Goal: Task Accomplishment & Management: Complete application form

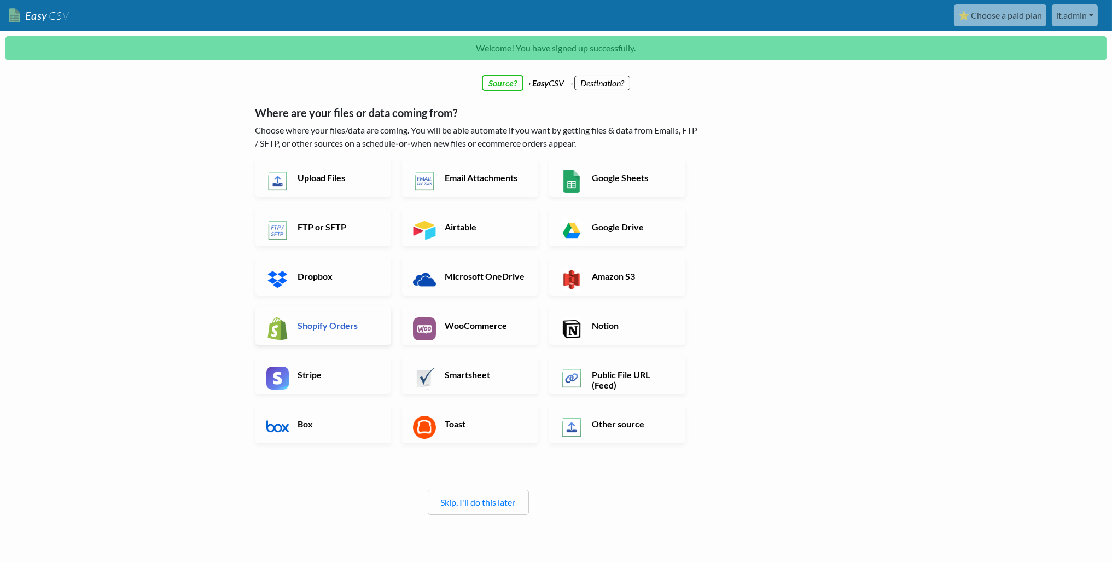
click at [311, 329] on h6 "Shopify Orders" at bounding box center [338, 325] width 86 height 10
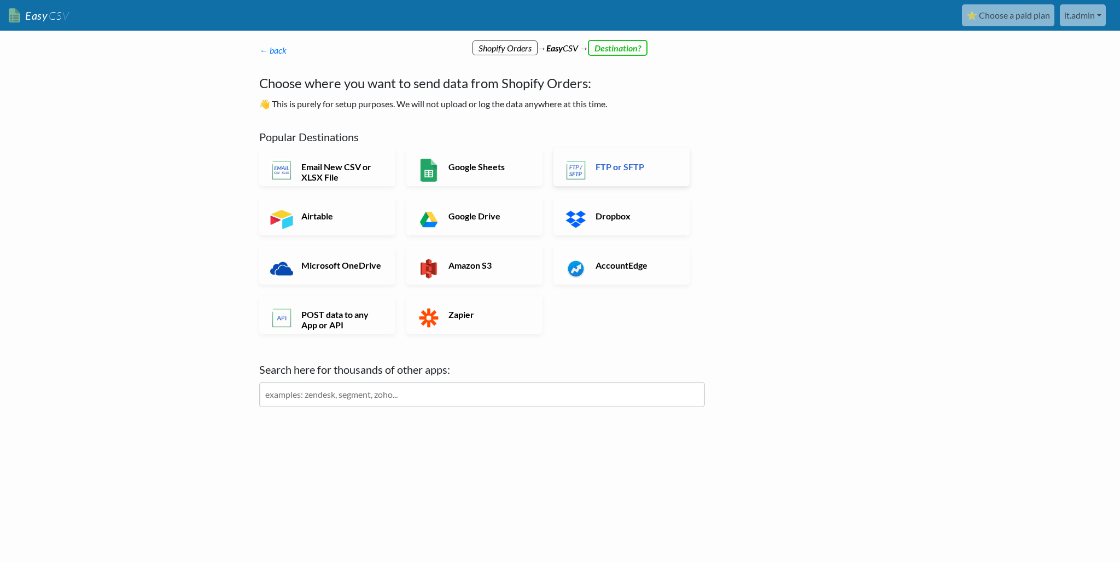
click at [614, 166] on h6 "FTP or SFTP" at bounding box center [636, 166] width 86 height 10
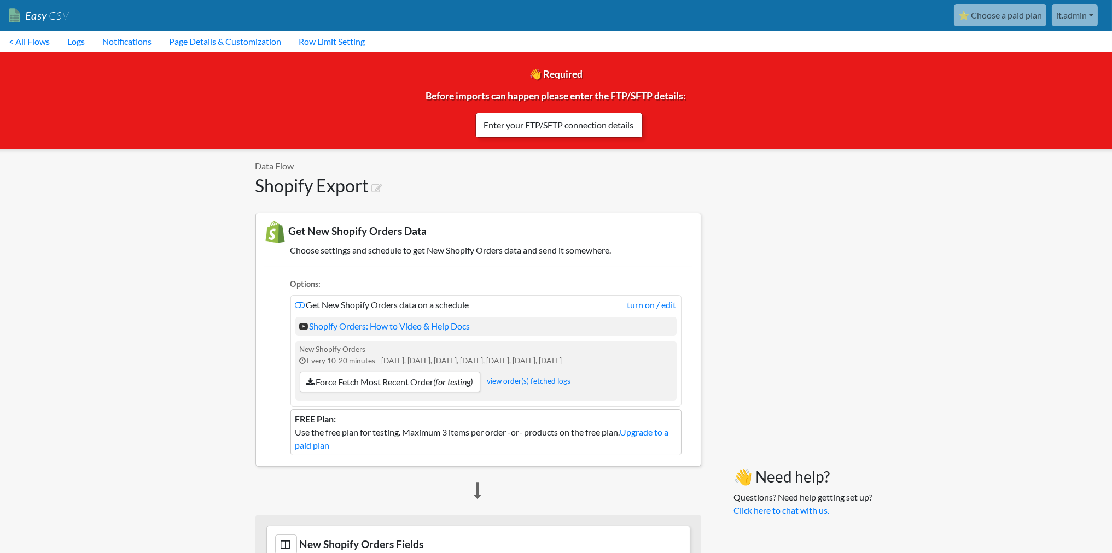
click at [577, 123] on link "Enter your FTP/SFTP connection details" at bounding box center [558, 125] width 167 height 25
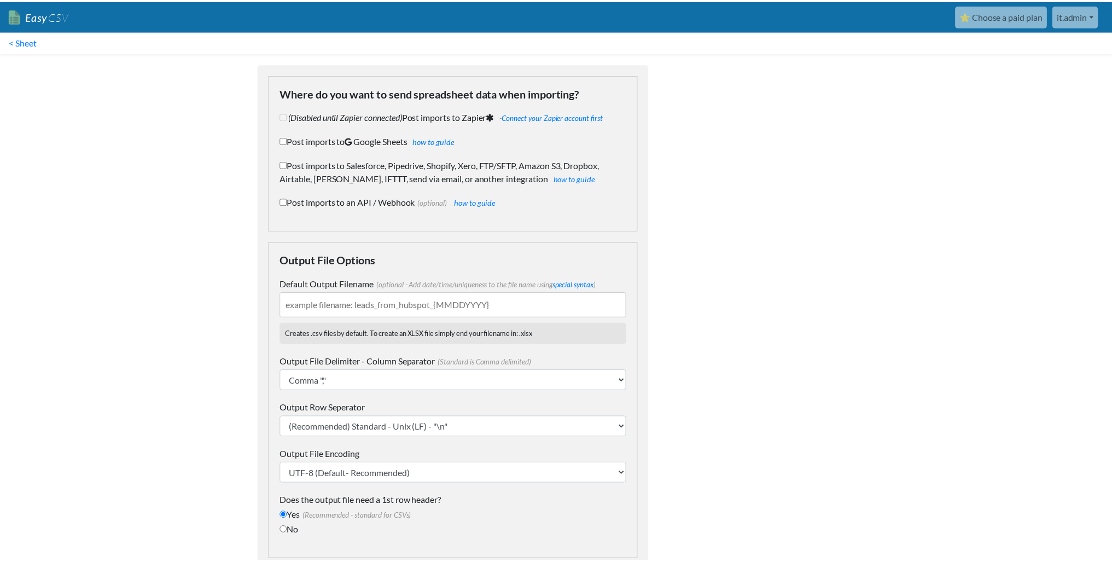
scroll to position [85, 0]
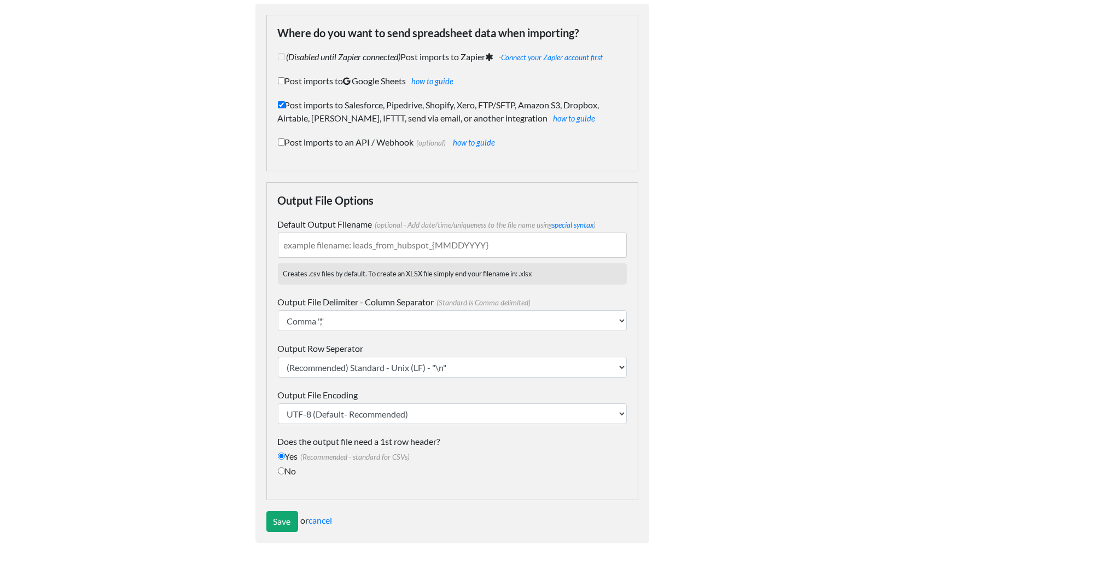
checkbox input "true"
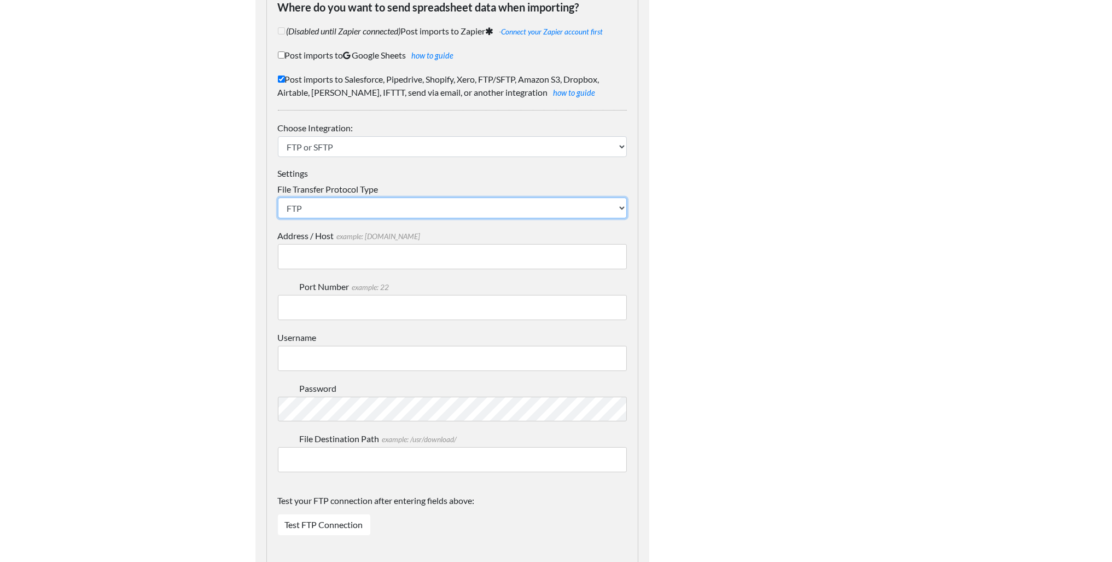
click at [330, 208] on select "SFTP FTP FTPS" at bounding box center [452, 207] width 349 height 21
select select "SFTP"
click at [278, 197] on select "SFTP FTP FTPS" at bounding box center [452, 207] width 349 height 21
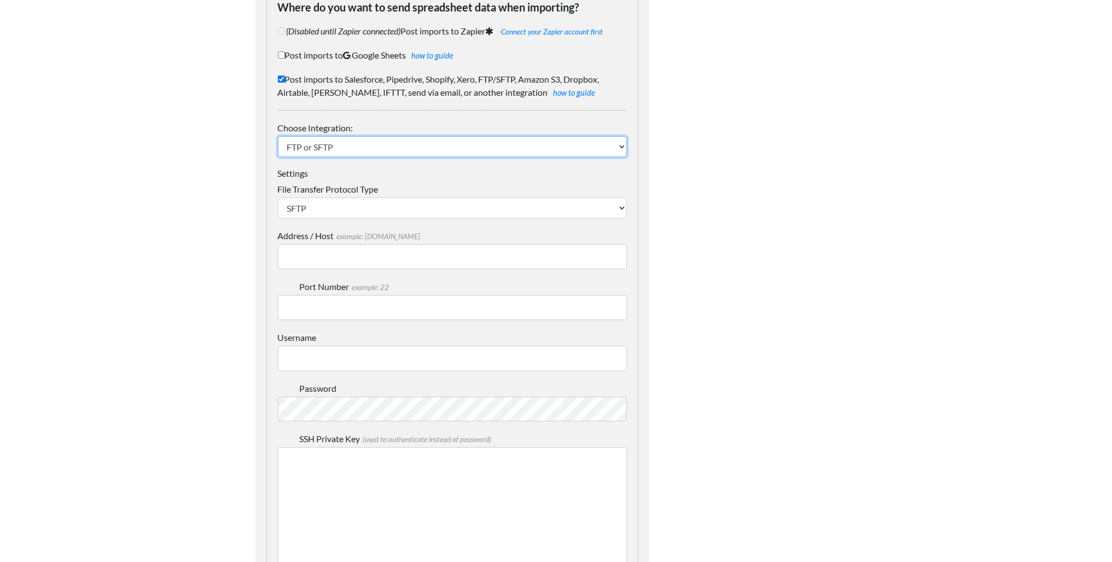
click at [363, 145] on select "IFTTT FTP or SFTP Amazon S3 HubSpot Google Big Query Salesforce Pipedrive Airta…" at bounding box center [452, 146] width 349 height 21
click at [350, 254] on input "Address / Host example: mydomain.com" at bounding box center [452, 256] width 349 height 25
drag, startPoint x: 314, startPoint y: 256, endPoint x: 330, endPoint y: 264, distance: 18.1
click at [314, 256] on input "Address / Host example: mydomain.com" at bounding box center [452, 256] width 349 height 25
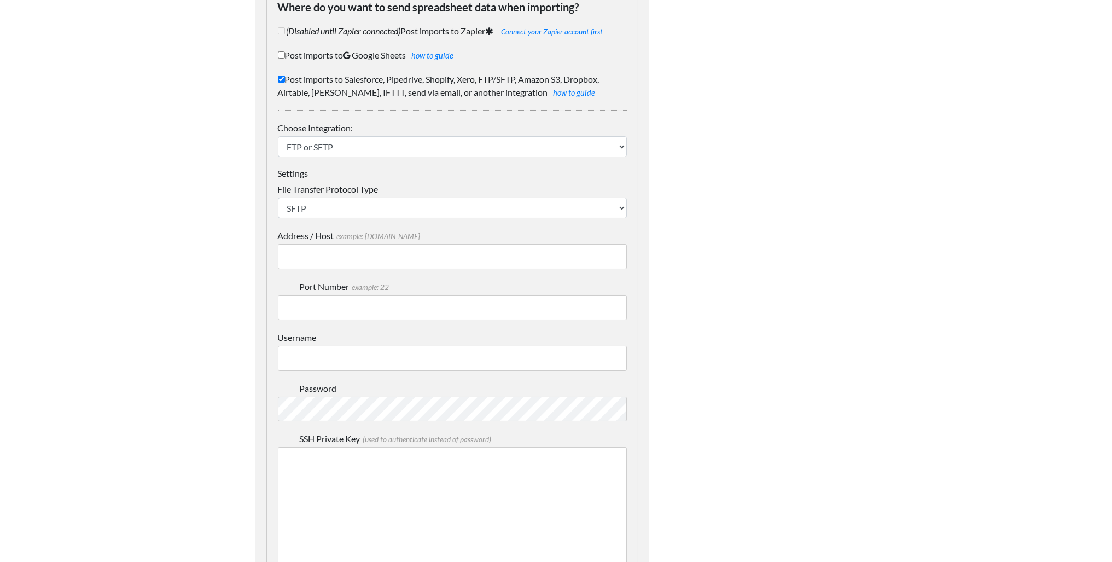
click at [325, 247] on input "Address / Host example: mydomain.com" at bounding box center [452, 256] width 349 height 25
click at [335, 257] on input "Address / Host example: mydomain.com" at bounding box center [452, 256] width 349 height 25
click at [350, 264] on input "Address / Host example: mydomain.com" at bounding box center [452, 256] width 349 height 25
paste input "petalandpup.couchdrop.io"
type input "petalandpup.couchdrop.io"
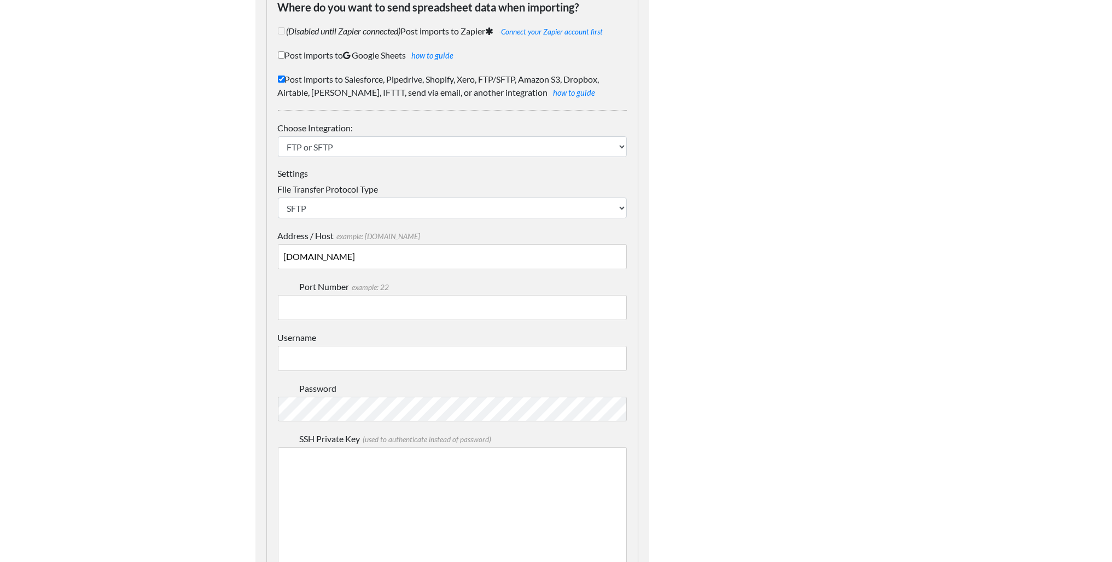
click at [413, 317] on input "Port Number example: 22" at bounding box center [452, 307] width 349 height 25
click at [421, 304] on input "Port Number example: 22" at bounding box center [452, 307] width 349 height 25
type input "22"
click at [352, 359] on input "Username" at bounding box center [452, 358] width 349 height 25
paste input "user_ywp5ximbijaxulrs"
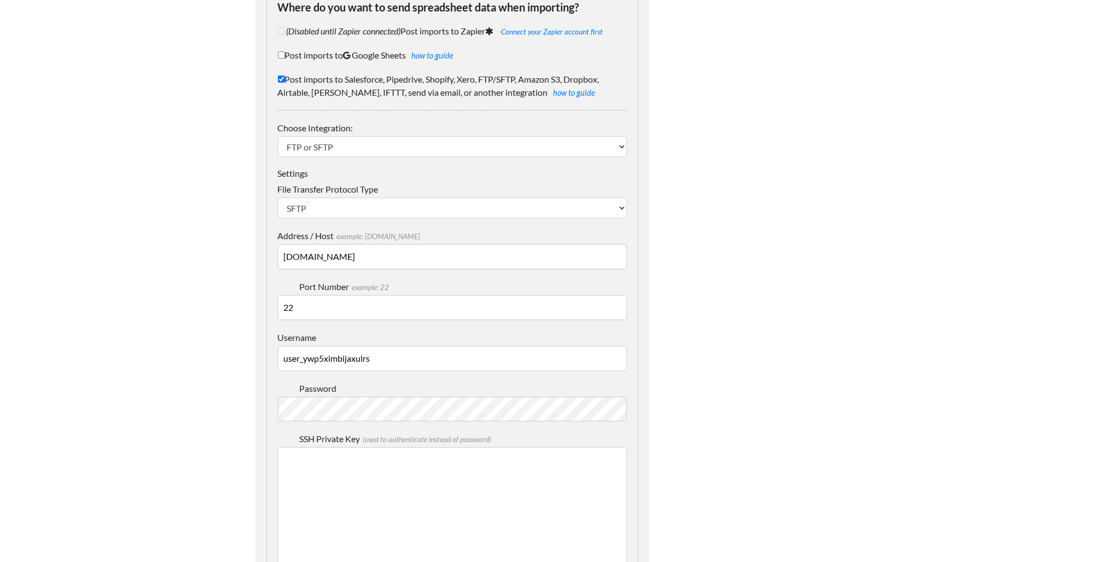
type input "user_ywp5ximbijaxulrs"
click at [338, 504] on textarea "SSH Private Key (used to authenticate instead of password)" at bounding box center [452, 529] width 349 height 164
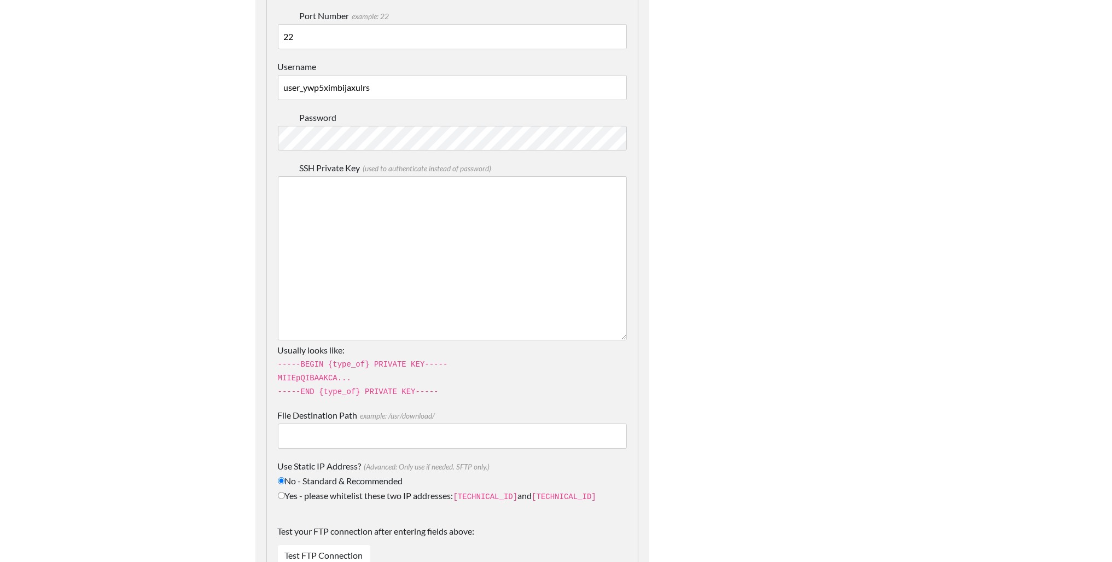
scroll to position [413, 0]
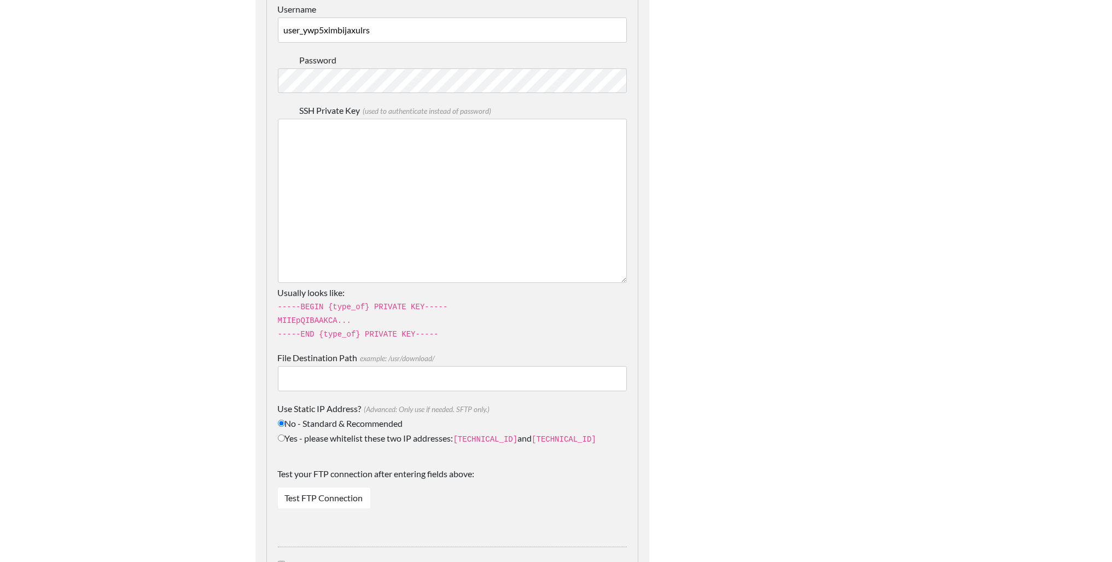
click at [371, 375] on input "File Destination Path example: /usr/download/" at bounding box center [452, 378] width 349 height 25
click at [418, 376] on input "File Destination Path example: /usr/download/" at bounding box center [452, 378] width 349 height 25
paste input "/SilkFred/orders-new"
type input "/SilkFred/orders-new"
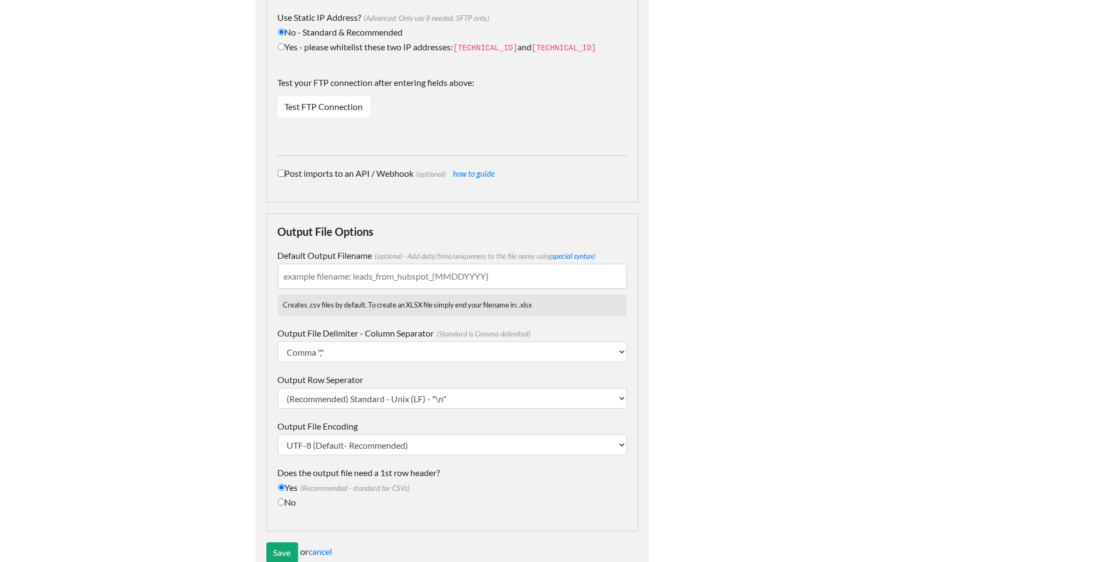
scroll to position [829, 0]
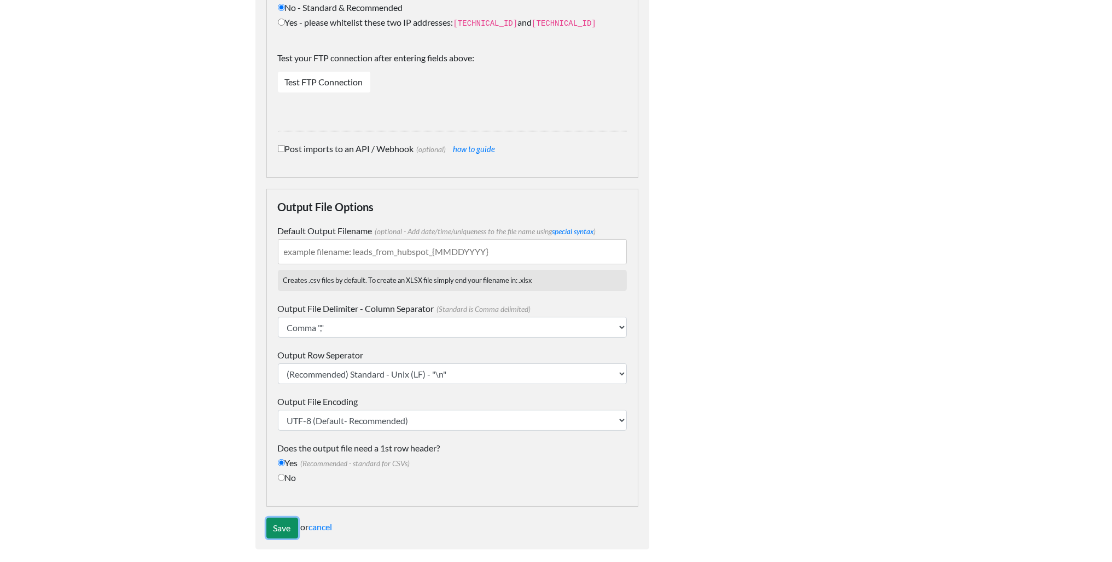
click at [278, 521] on input "Save" at bounding box center [282, 527] width 32 height 21
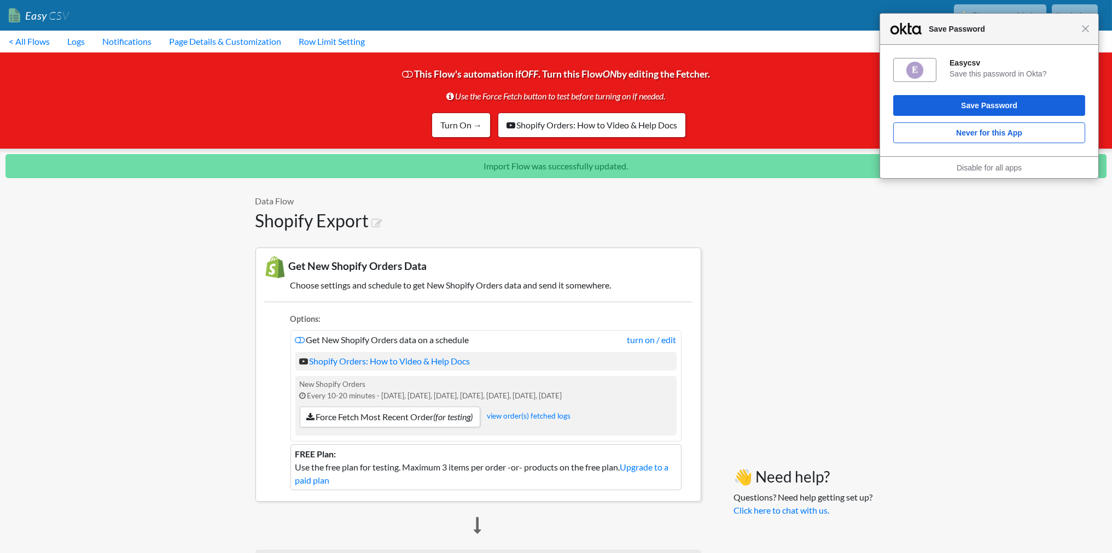
click at [1090, 30] on div "Close Save Password" at bounding box center [989, 29] width 218 height 31
click at [1084, 32] on span "Close" at bounding box center [1085, 29] width 8 height 8
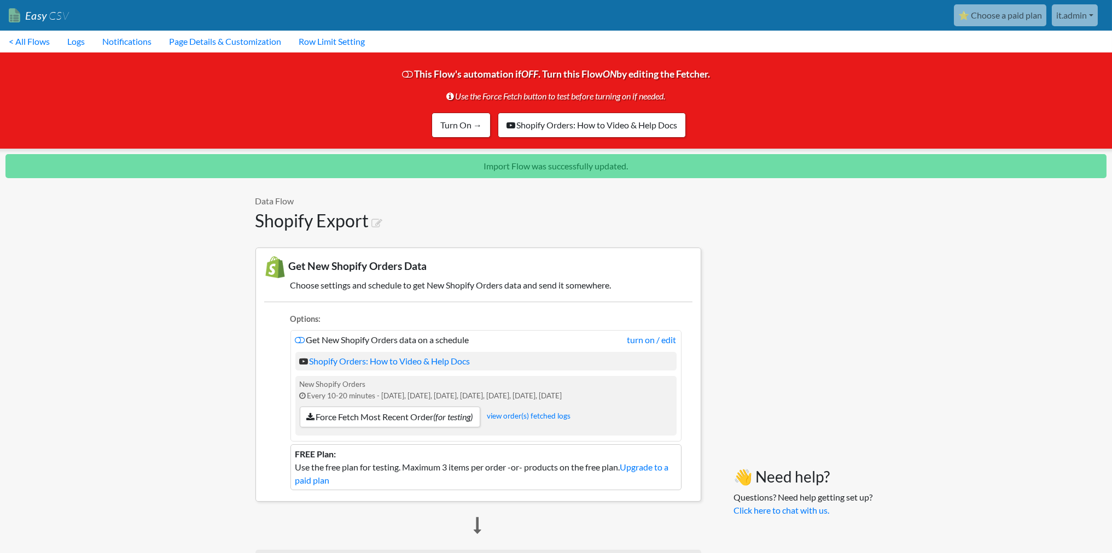
click at [1001, 17] on link "⭐ Choose a paid plan" at bounding box center [1000, 15] width 92 height 22
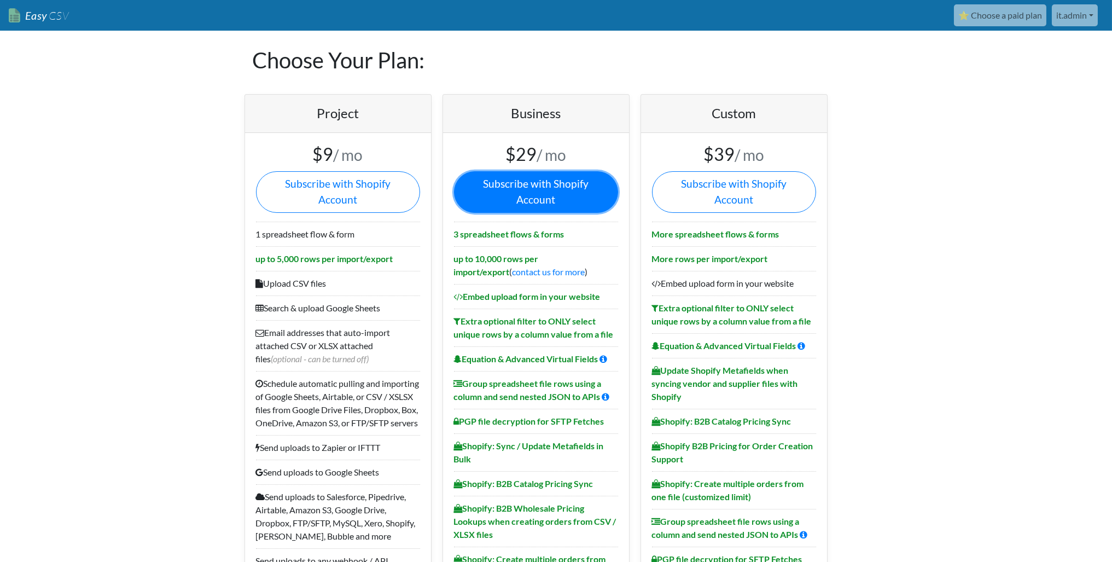
click at [518, 179] on link "Subscribe with Shopify Account" at bounding box center [536, 192] width 164 height 42
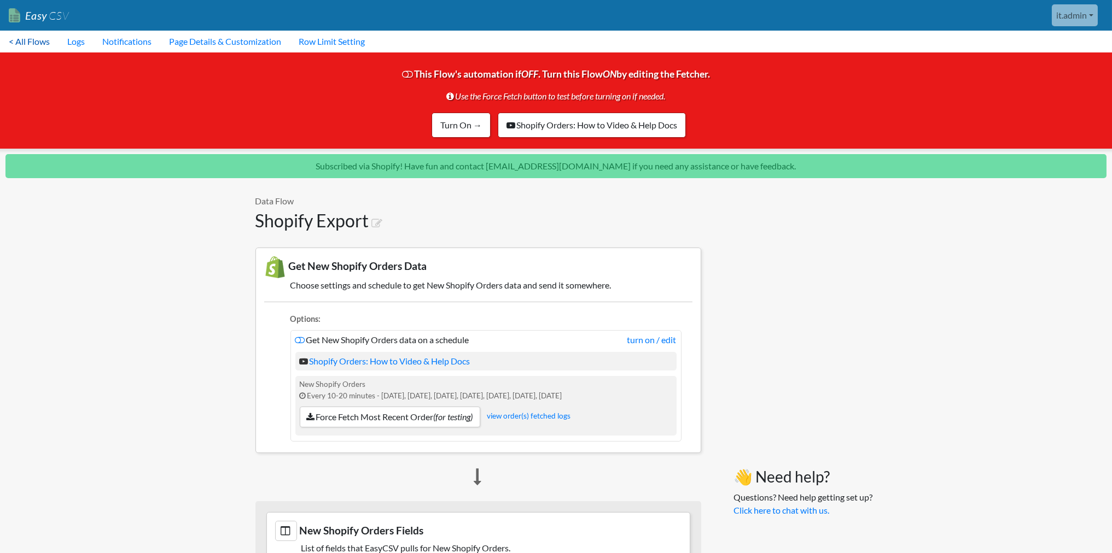
click at [40, 42] on link "< All Flows" at bounding box center [29, 42] width 59 height 22
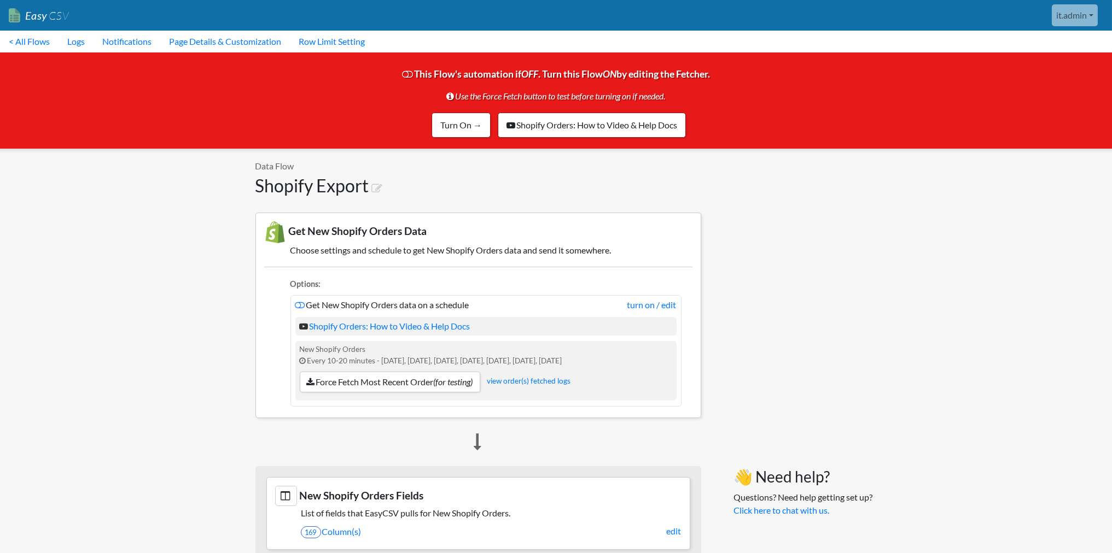
click at [328, 178] on h1 "Shopify Export" at bounding box center [478, 186] width 446 height 21
click at [381, 188] on icon at bounding box center [377, 188] width 11 height 11
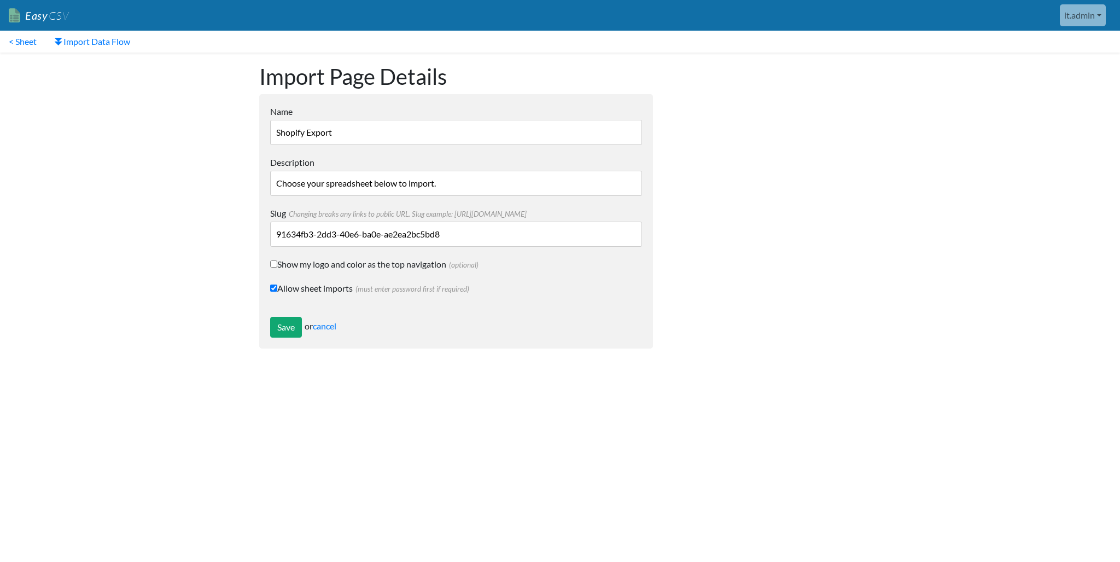
click at [369, 138] on input "Shopify Export" at bounding box center [456, 132] width 372 height 25
type input "Export Tracking for SilkFred Orders"
click at [478, 180] on input "Choose your spreadsheet below to import." at bounding box center [456, 183] width 372 height 25
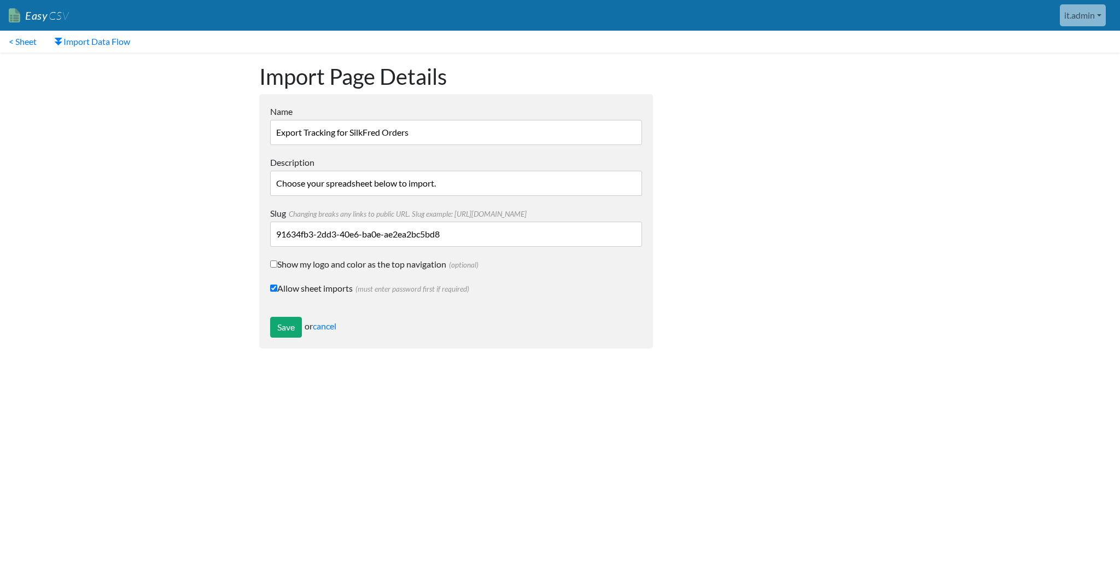
click at [319, 183] on input "Choose your spreadsheet below to import." at bounding box center [456, 183] width 372 height 25
drag, startPoint x: 287, startPoint y: 329, endPoint x: 382, endPoint y: 260, distance: 117.1
click at [384, 260] on form "Name Export Tracking for SilkFred Orders Description Slug Changing breaks any l…" at bounding box center [456, 221] width 394 height 254
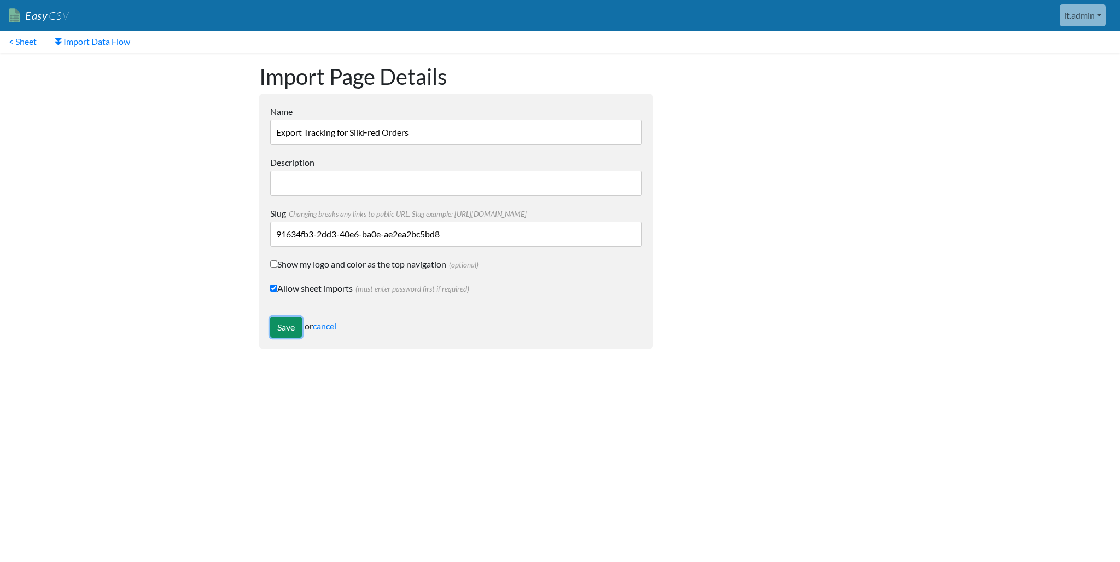
click at [287, 322] on input "Save" at bounding box center [286, 327] width 32 height 21
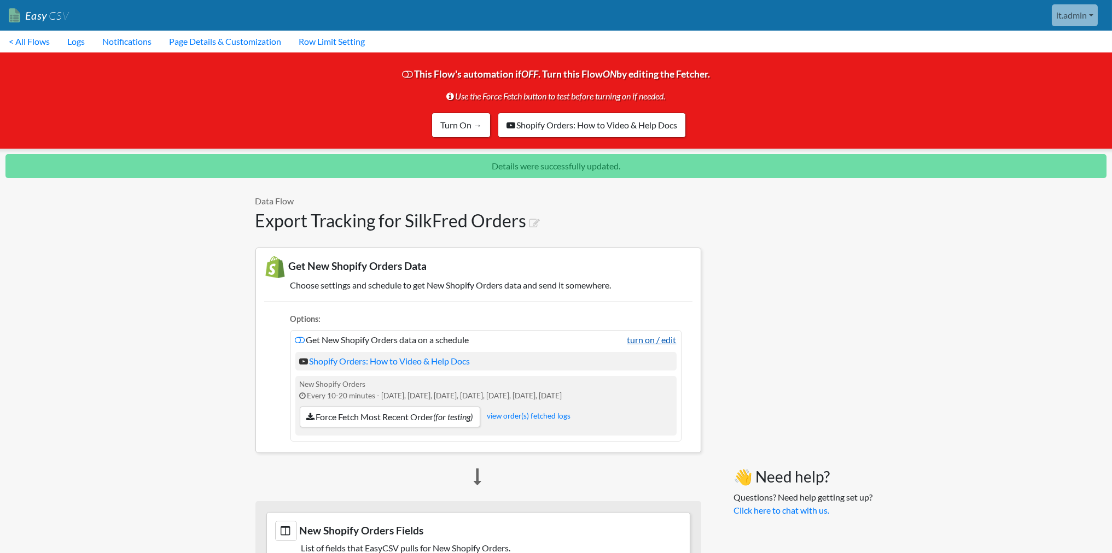
click at [669, 337] on link "turn on / edit" at bounding box center [651, 340] width 49 height 13
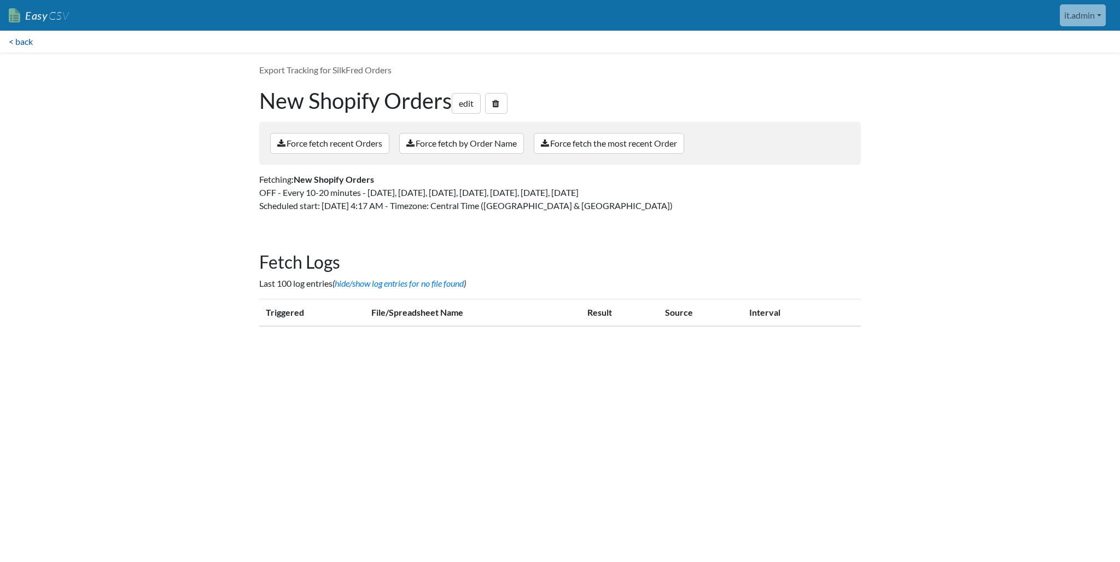
click at [26, 42] on link "< back" at bounding box center [21, 42] width 42 height 22
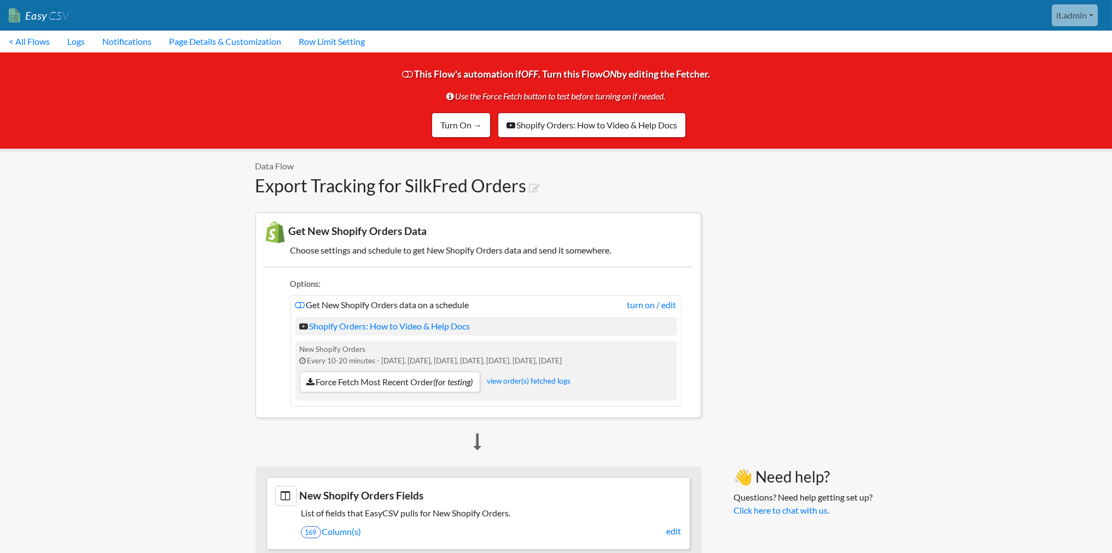
scroll to position [273, 0]
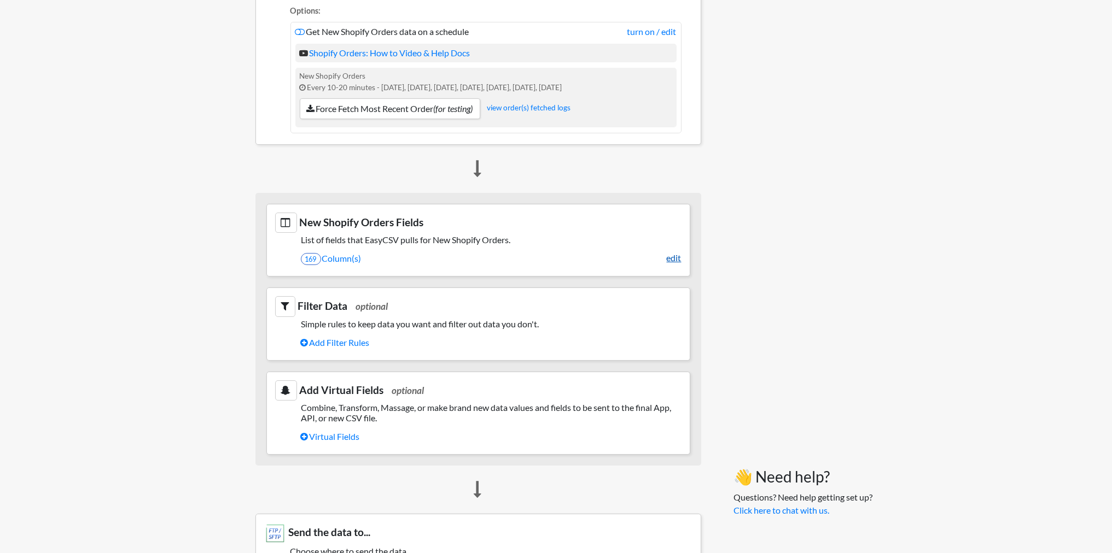
click at [679, 256] on link "edit" at bounding box center [674, 258] width 15 height 13
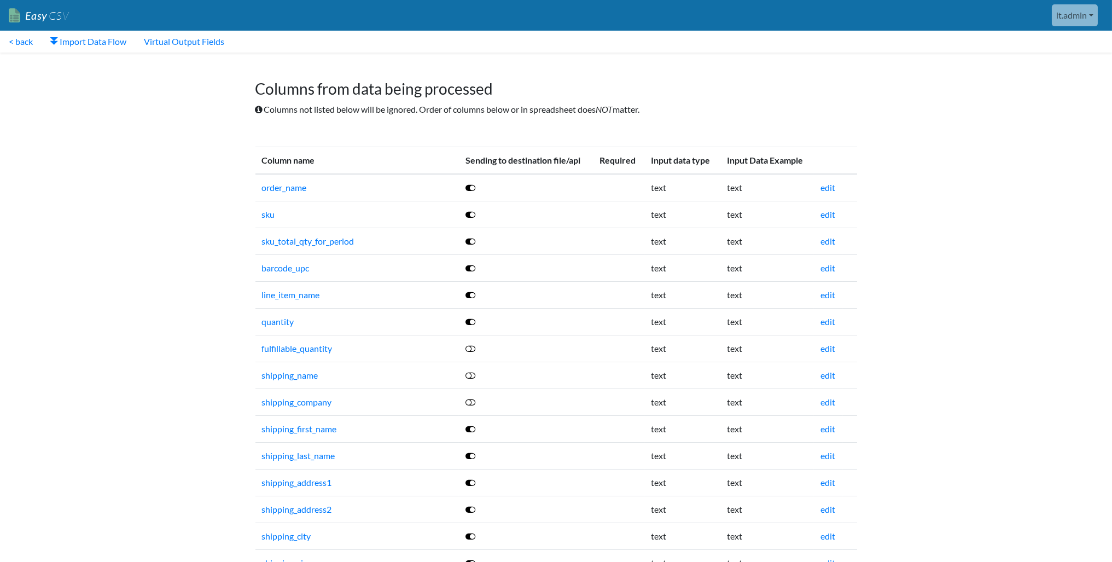
click at [473, 215] on icon at bounding box center [470, 214] width 10 height 9
click at [470, 238] on icon at bounding box center [470, 241] width 10 height 9
click at [469, 268] on icon at bounding box center [470, 268] width 10 height 9
click at [470, 291] on icon at bounding box center [470, 294] width 10 height 9
click at [472, 317] on icon at bounding box center [470, 321] width 10 height 9
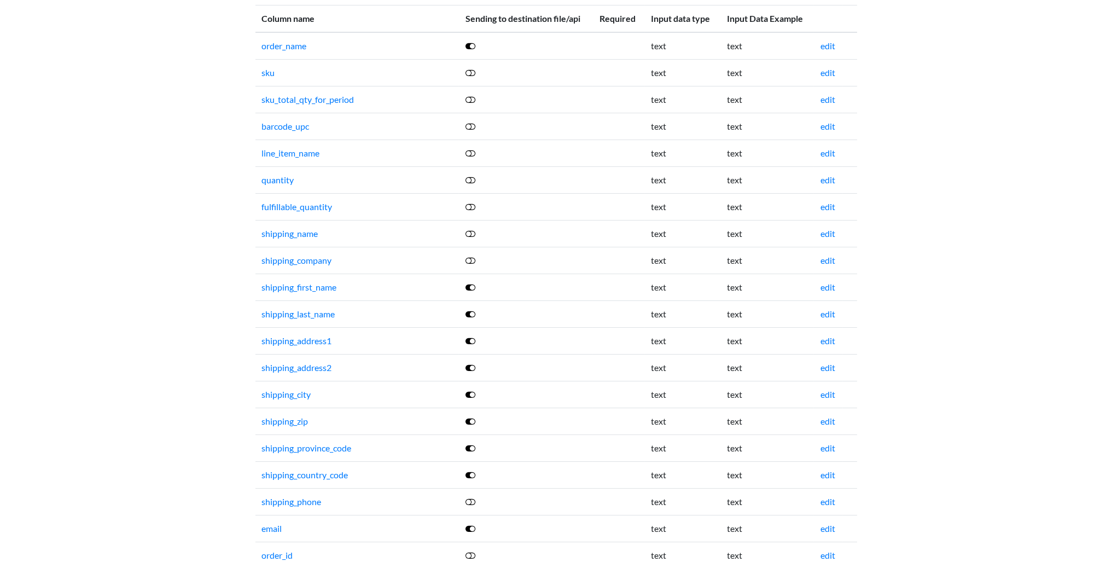
scroll to position [164, 0]
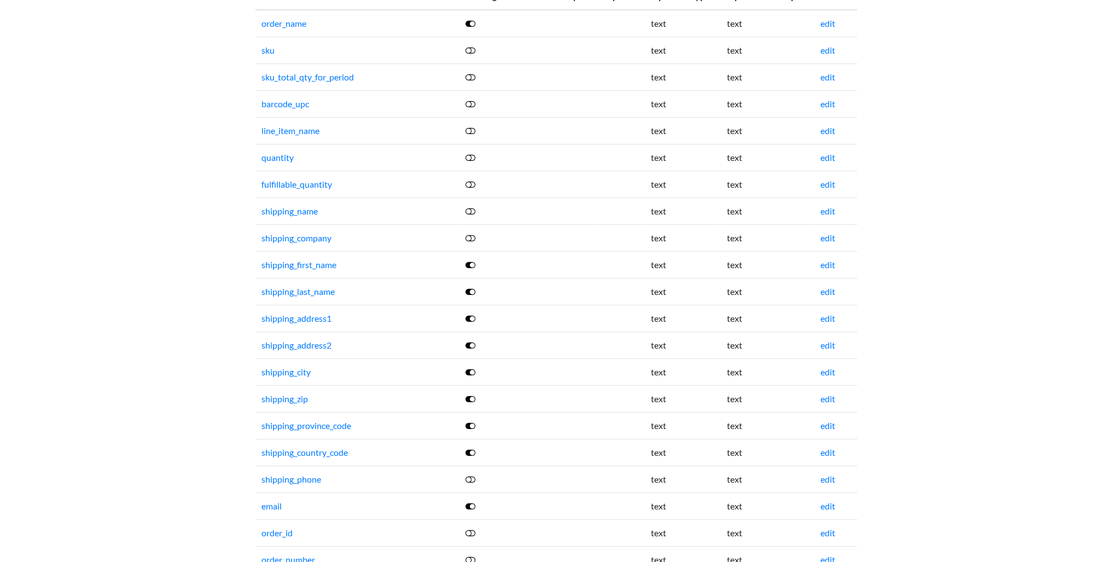
click at [472, 261] on icon at bounding box center [470, 264] width 10 height 9
click at [471, 289] on icon at bounding box center [470, 291] width 10 height 9
click at [470, 316] on icon at bounding box center [470, 318] width 10 height 9
click at [470, 344] on icon at bounding box center [470, 345] width 10 height 9
click at [470, 367] on icon at bounding box center [470, 371] width 10 height 9
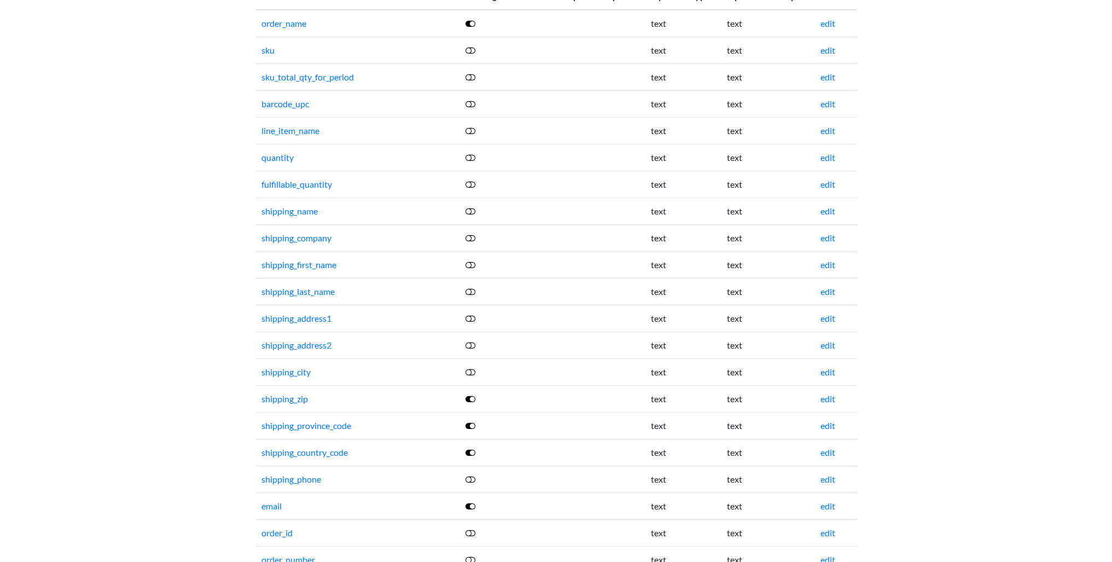
click at [469, 394] on icon at bounding box center [470, 398] width 10 height 9
click at [470, 421] on icon at bounding box center [470, 425] width 10 height 9
click at [469, 448] on icon at bounding box center [470, 452] width 10 height 9
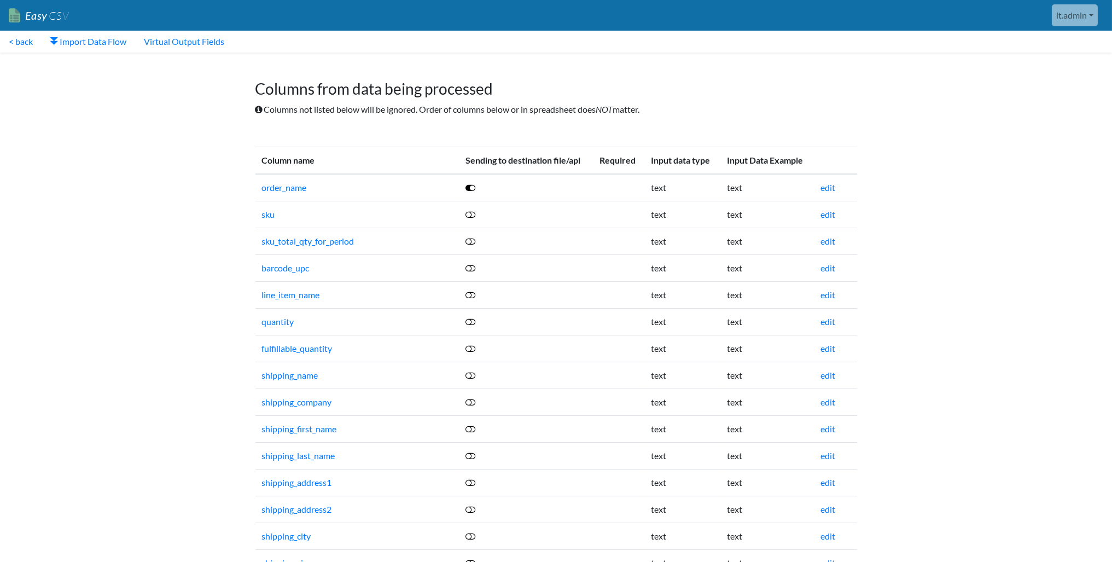
scroll to position [1047, 0]
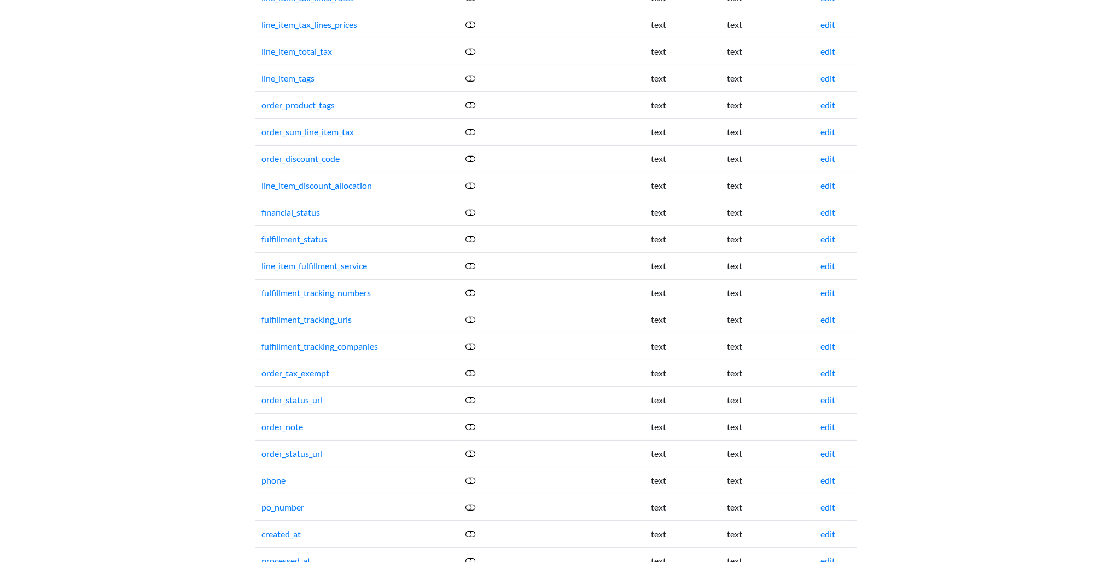
click at [474, 235] on icon at bounding box center [470, 239] width 10 height 9
click at [472, 288] on icon at bounding box center [470, 292] width 10 height 9
click at [471, 315] on icon at bounding box center [470, 319] width 10 height 9
click at [471, 342] on icon at bounding box center [470, 346] width 10 height 9
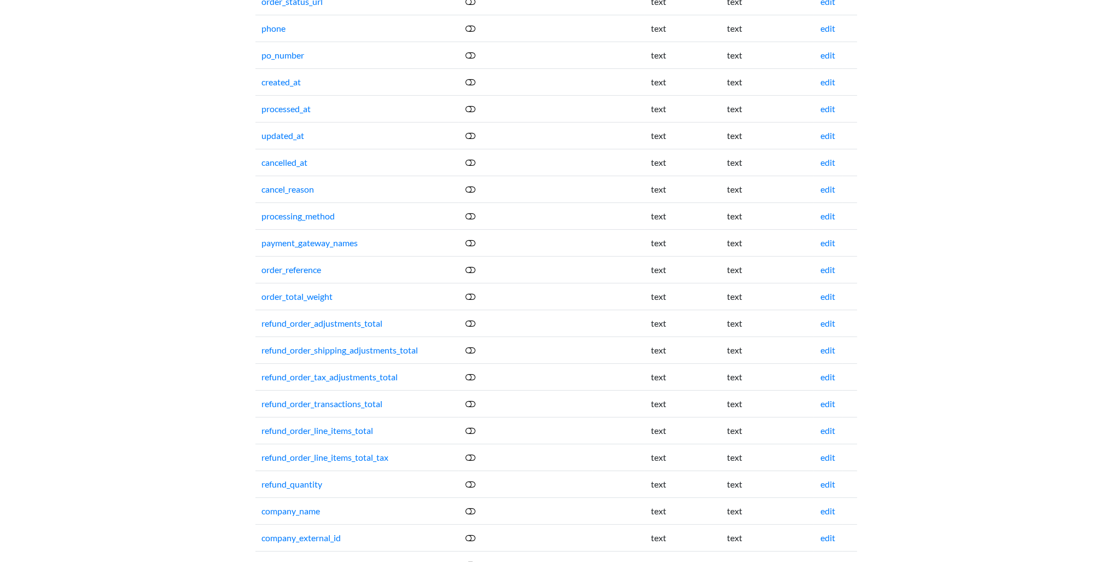
scroll to position [0, 0]
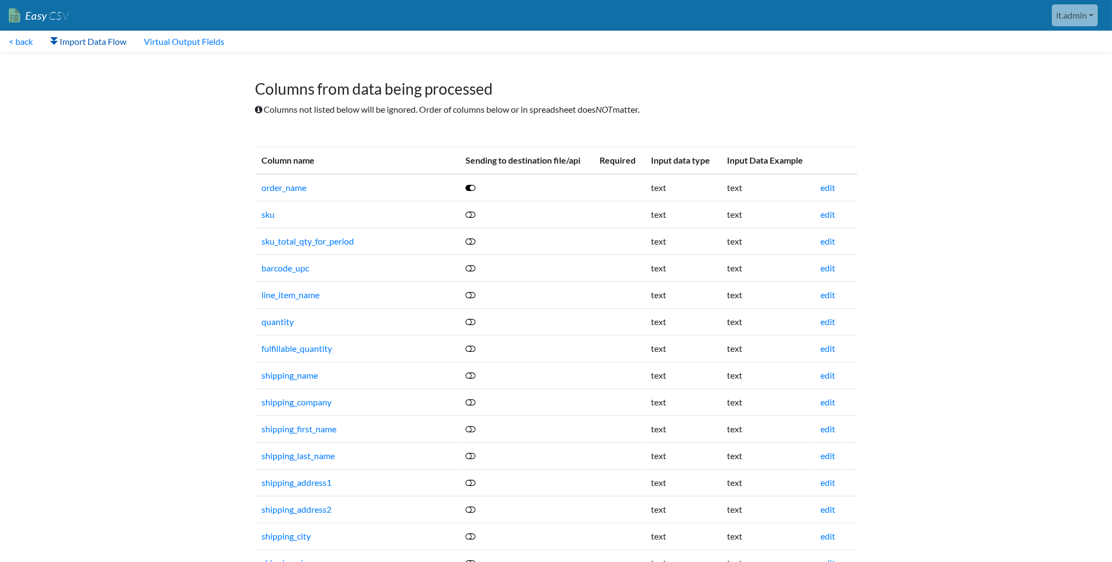
click at [90, 38] on link "Import Data Flow" at bounding box center [88, 42] width 93 height 22
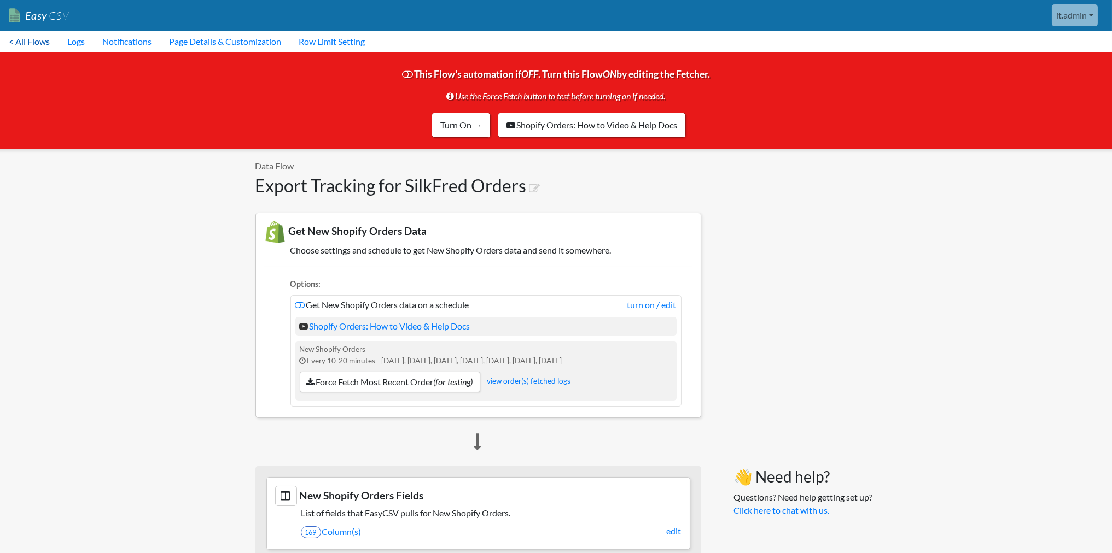
click at [31, 42] on link "< All Flows" at bounding box center [29, 42] width 59 height 22
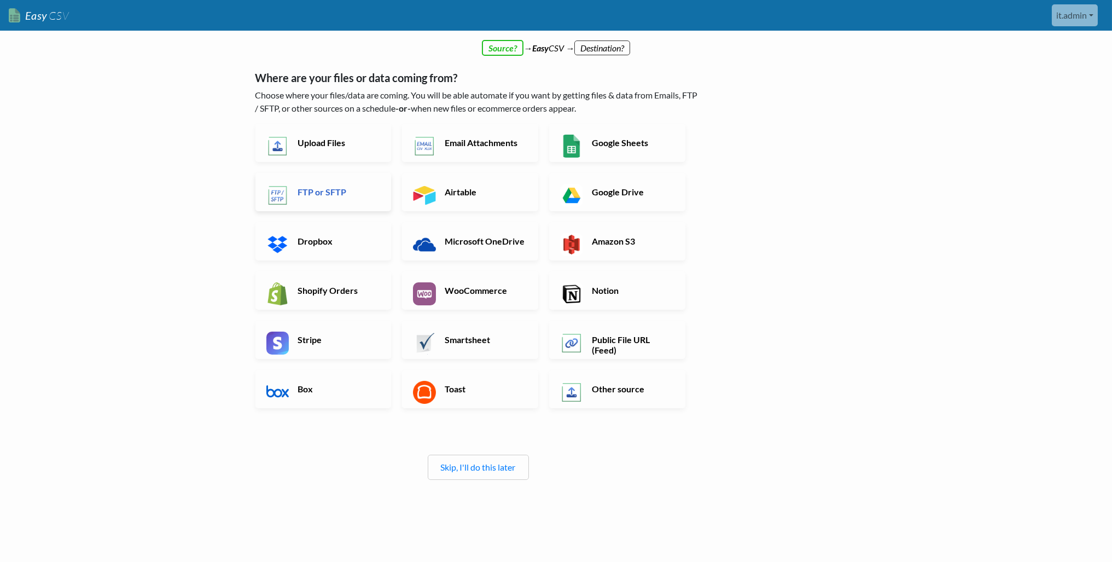
click at [317, 188] on h6 "FTP or SFTP" at bounding box center [338, 191] width 86 height 10
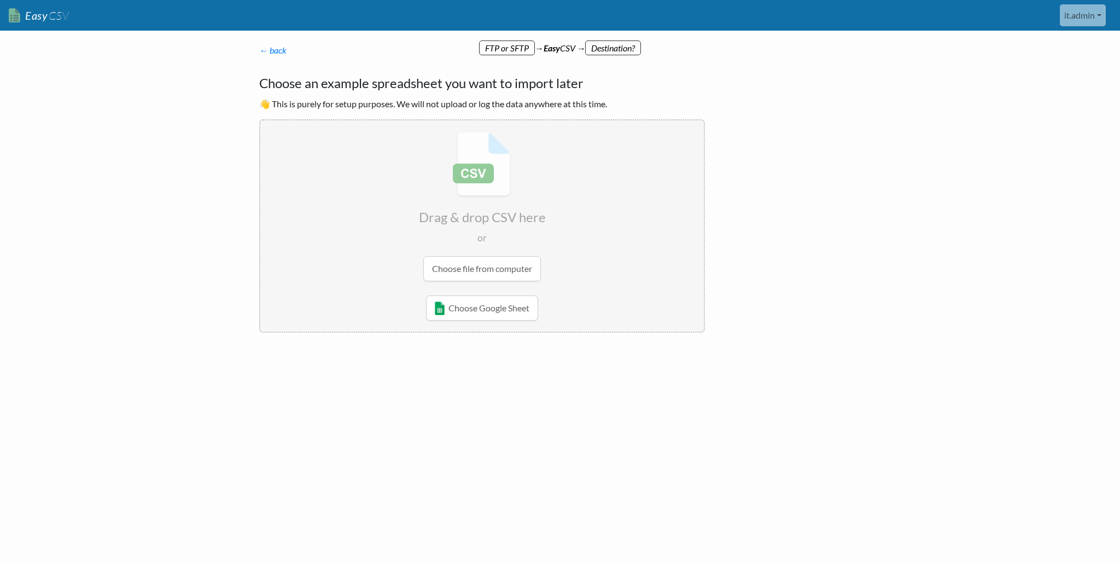
click at [475, 267] on input "file" at bounding box center [481, 206] width 443 height 172
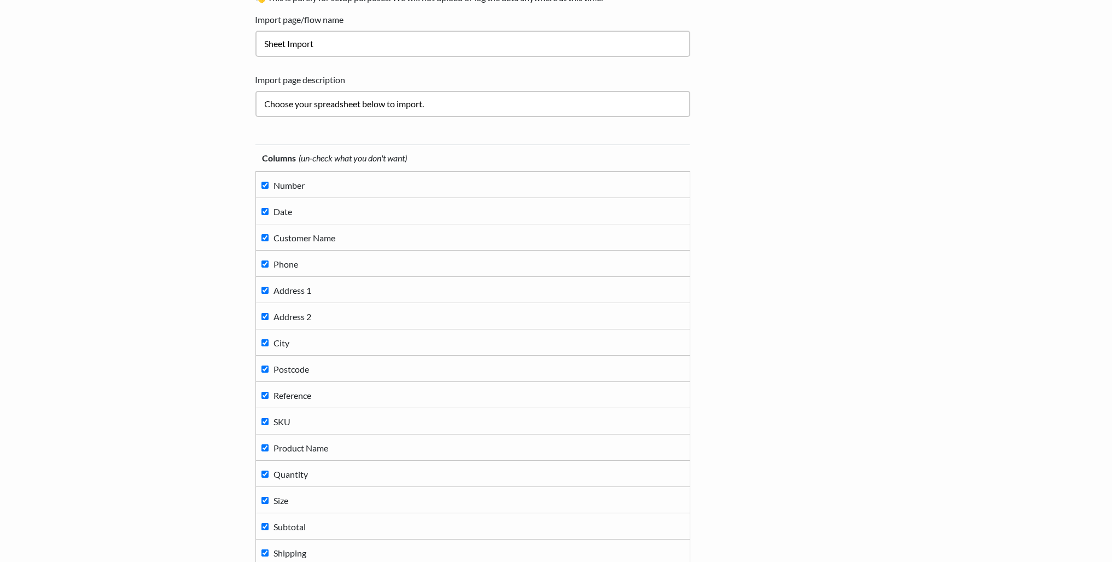
scroll to position [55, 0]
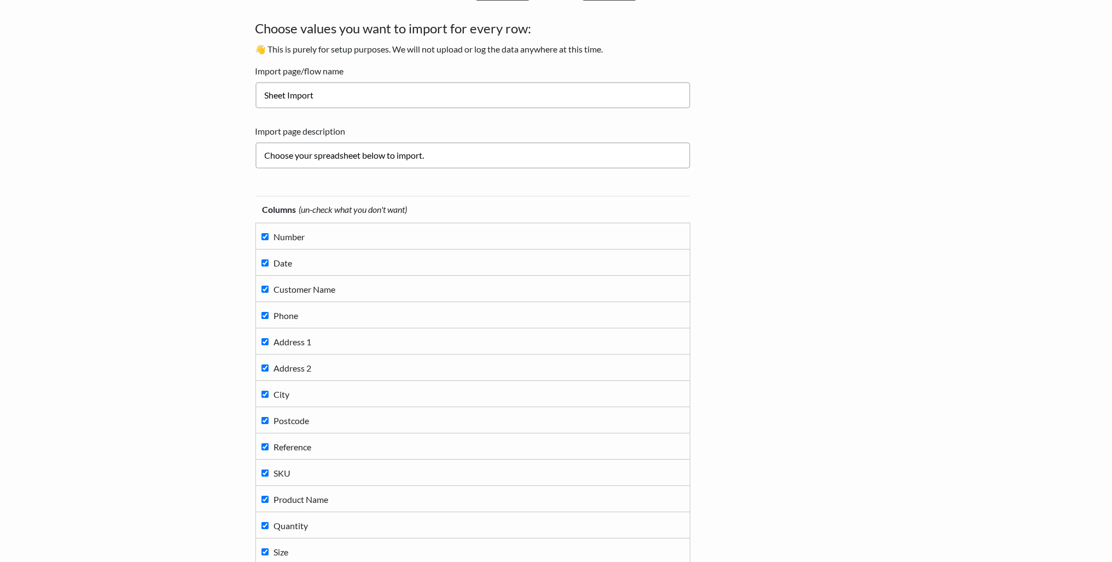
click at [263, 260] on input "Date" at bounding box center [264, 262] width 7 height 7
checkbox input "false"
click at [269, 441] on label "Reference" at bounding box center [472, 446] width 423 height 15
click at [268, 443] on input "Reference" at bounding box center [264, 446] width 7 height 7
checkbox input "false"
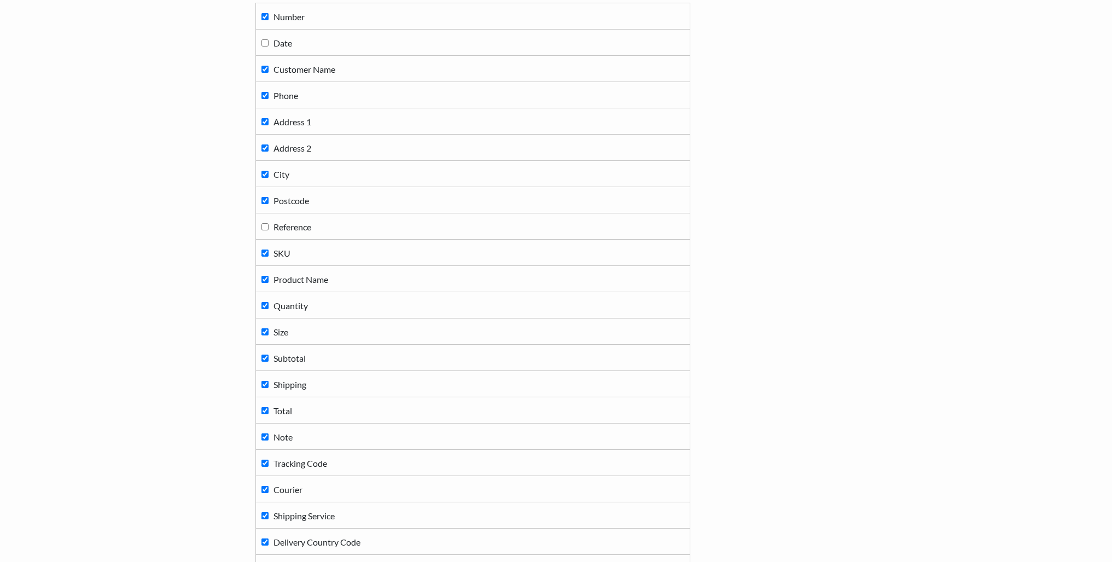
scroll to position [328, 0]
click at [266, 274] on input "Size" at bounding box center [264, 277] width 7 height 7
checkbox input "false"
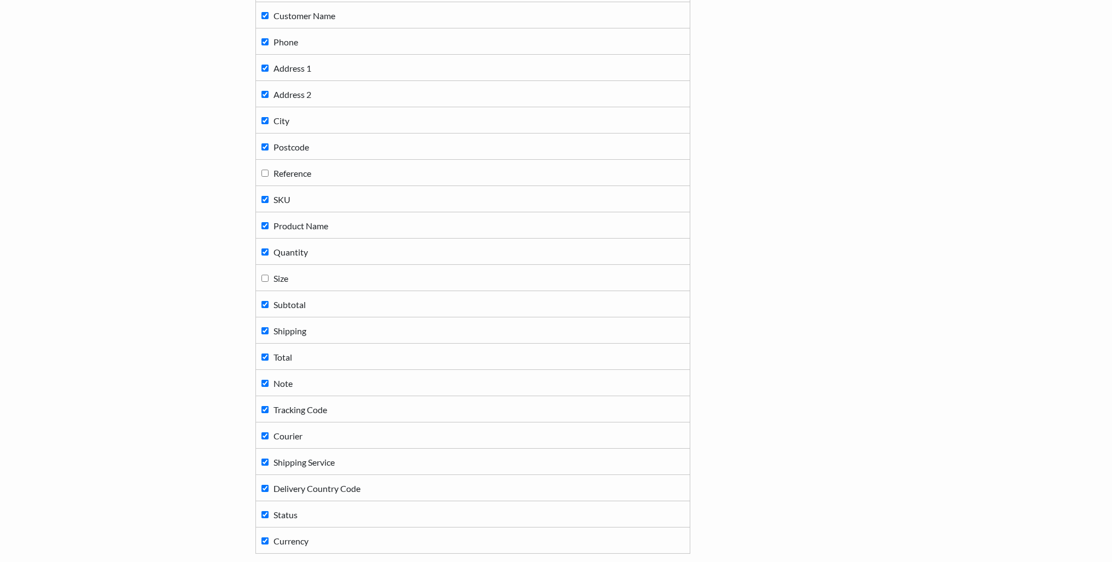
click at [266, 222] on input "Product Name" at bounding box center [264, 225] width 7 height 7
checkbox input "false"
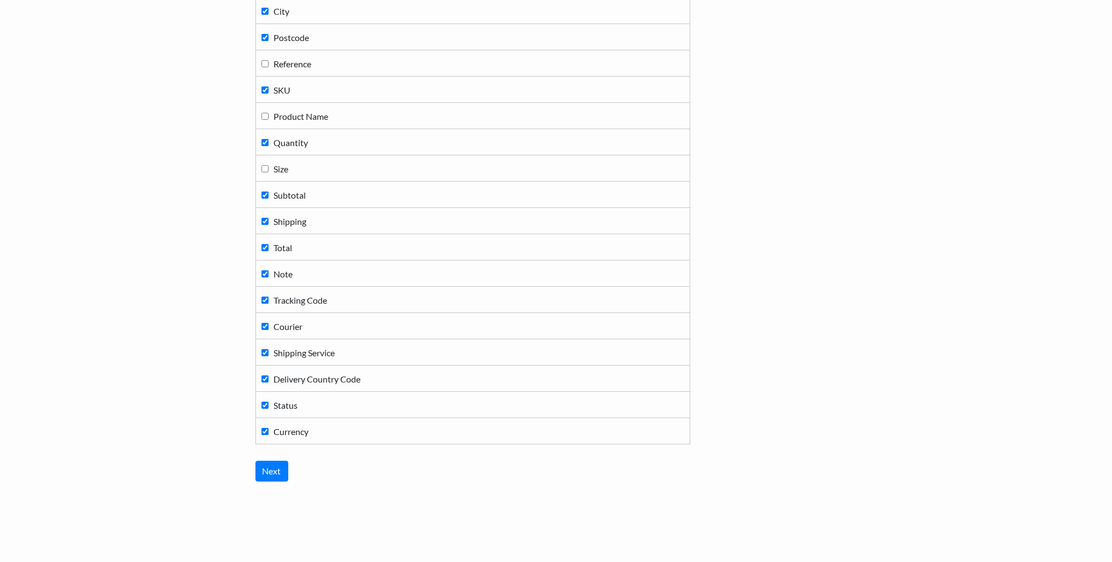
click at [265, 244] on input "Total" at bounding box center [264, 247] width 7 height 7
checkbox input "false"
click at [263, 191] on input "Subtotal" at bounding box center [264, 194] width 7 height 7
checkbox input "false"
click at [265, 296] on input "Tracking Code" at bounding box center [264, 299] width 7 height 7
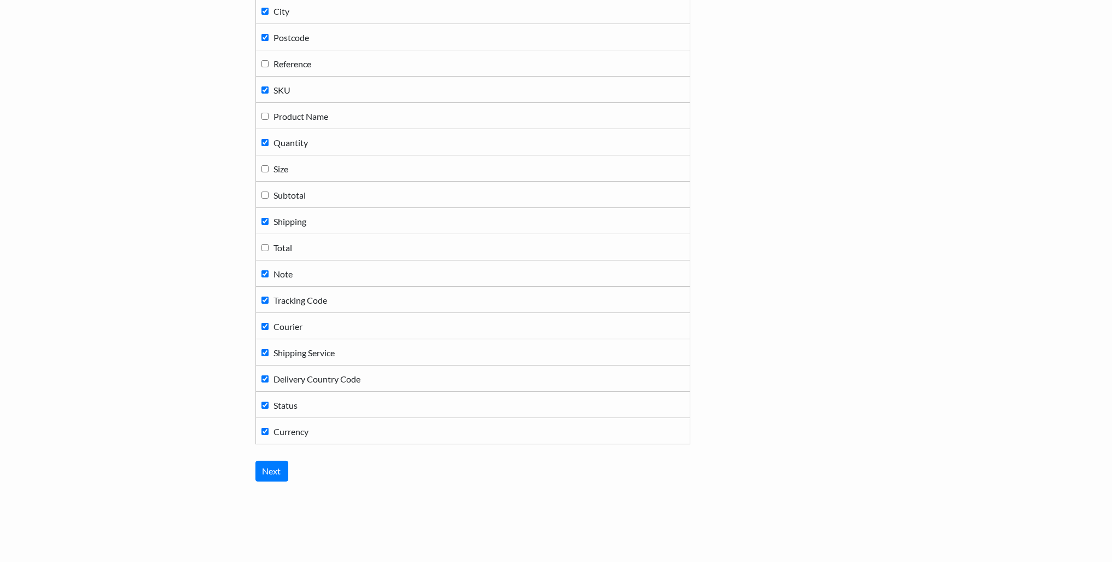
checkbox input "false"
click at [262, 318] on label "Courier" at bounding box center [472, 325] width 423 height 15
click at [262, 323] on input "Courier" at bounding box center [264, 326] width 7 height 7
checkbox input "false"
click at [264, 349] on input "Shipping Service" at bounding box center [264, 352] width 7 height 7
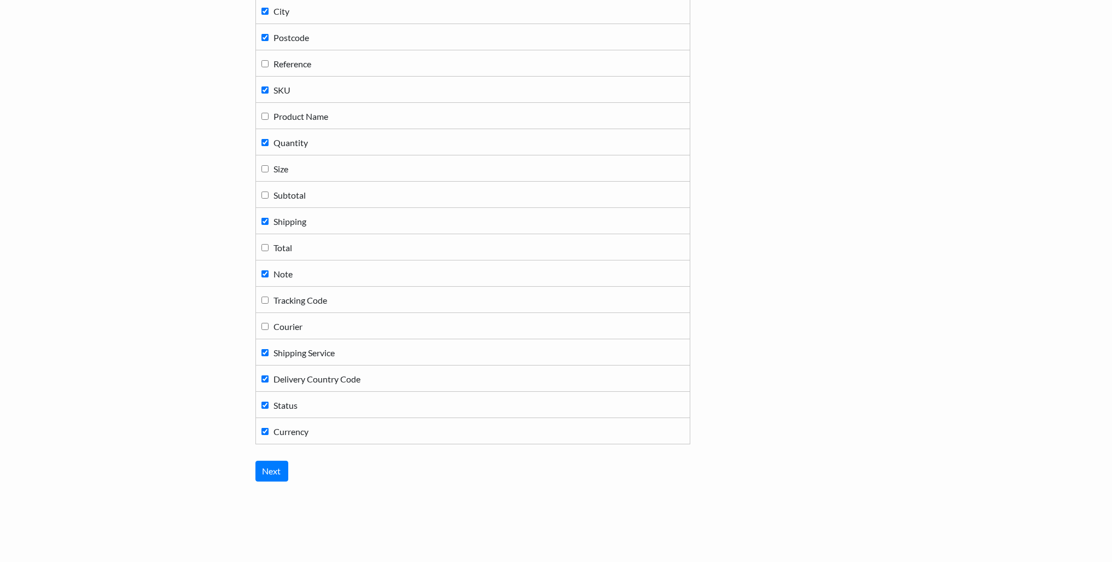
checkbox input "false"
click at [264, 399] on input "Status" at bounding box center [264, 402] width 7 height 7
checkbox input "false"
click at [265, 425] on input "Currency" at bounding box center [264, 428] width 7 height 7
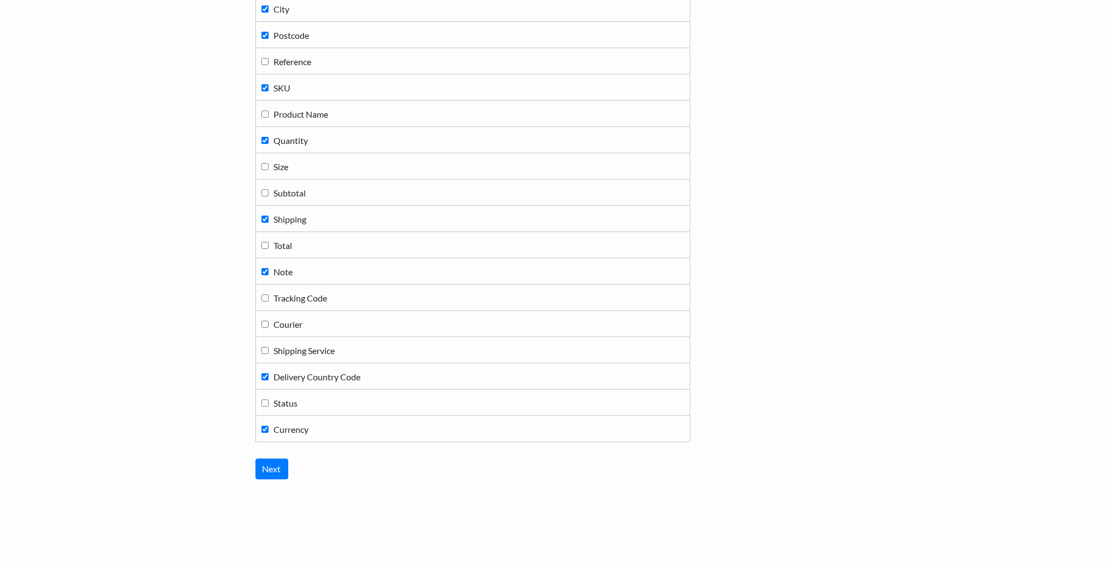
checkbox input "false"
click at [273, 458] on input "Next" at bounding box center [271, 468] width 33 height 21
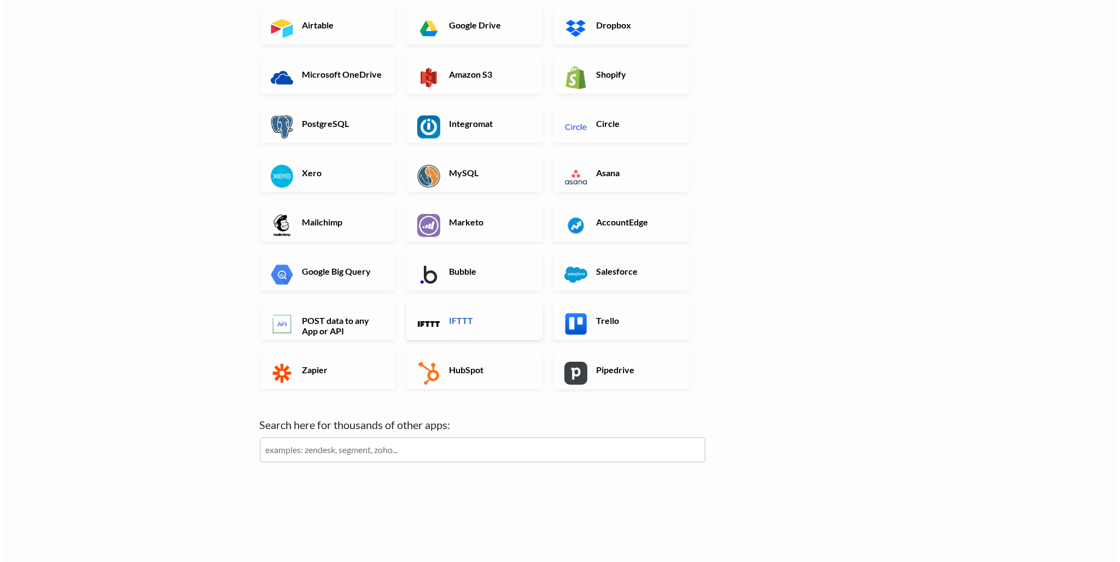
scroll to position [0, 0]
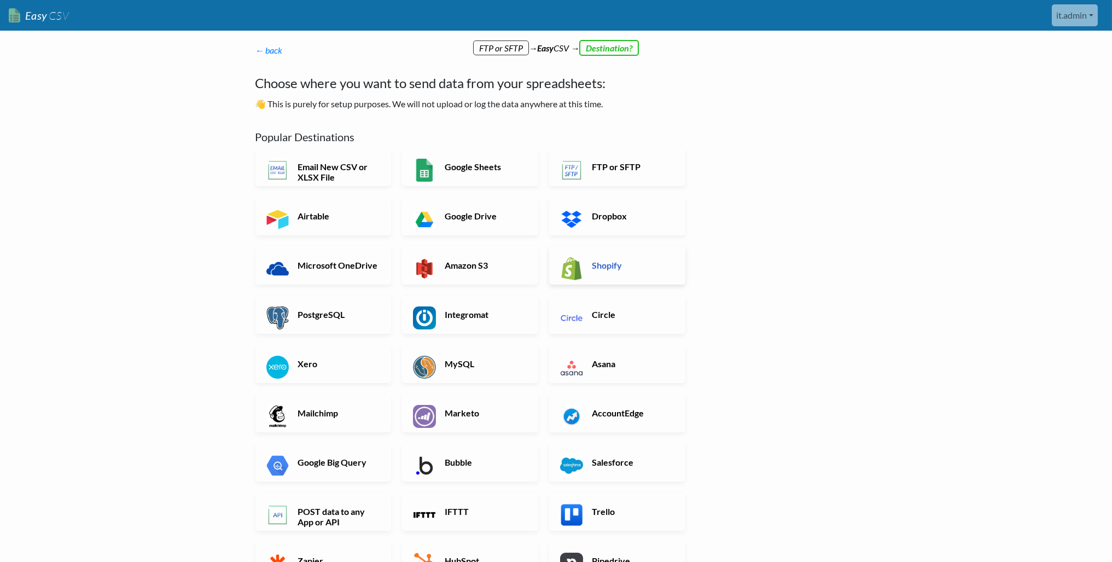
click at [581, 277] on img at bounding box center [571, 268] width 23 height 23
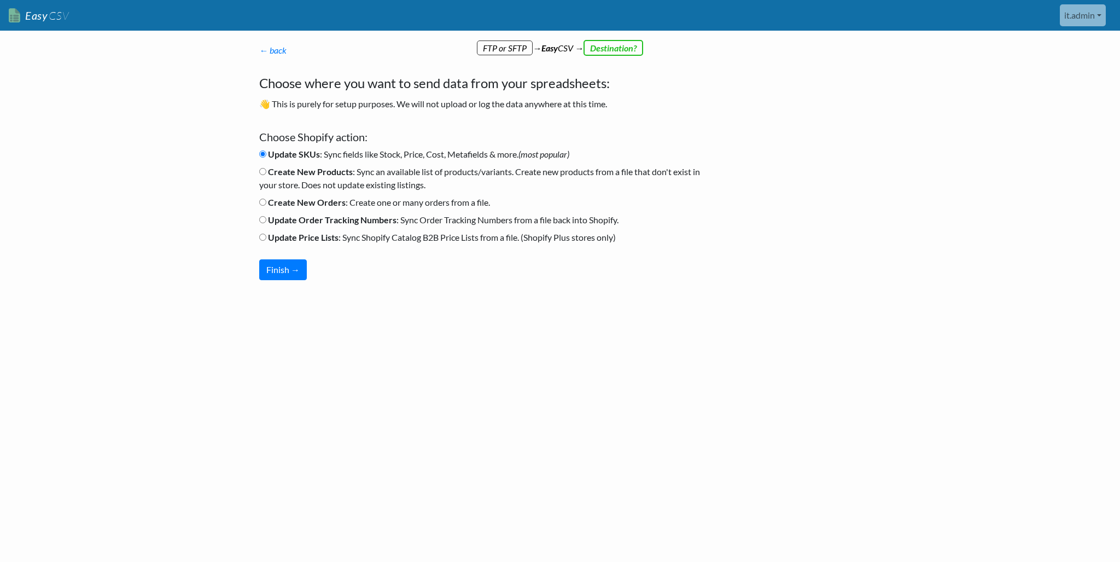
click at [297, 198] on b "Create New Orders" at bounding box center [307, 202] width 78 height 10
click at [266, 198] on input "Create New Orders : Create one or many orders from a file." at bounding box center [262, 201] width 7 height 7
radio input "true"
click at [284, 273] on button "Finish →" at bounding box center [283, 269] width 48 height 21
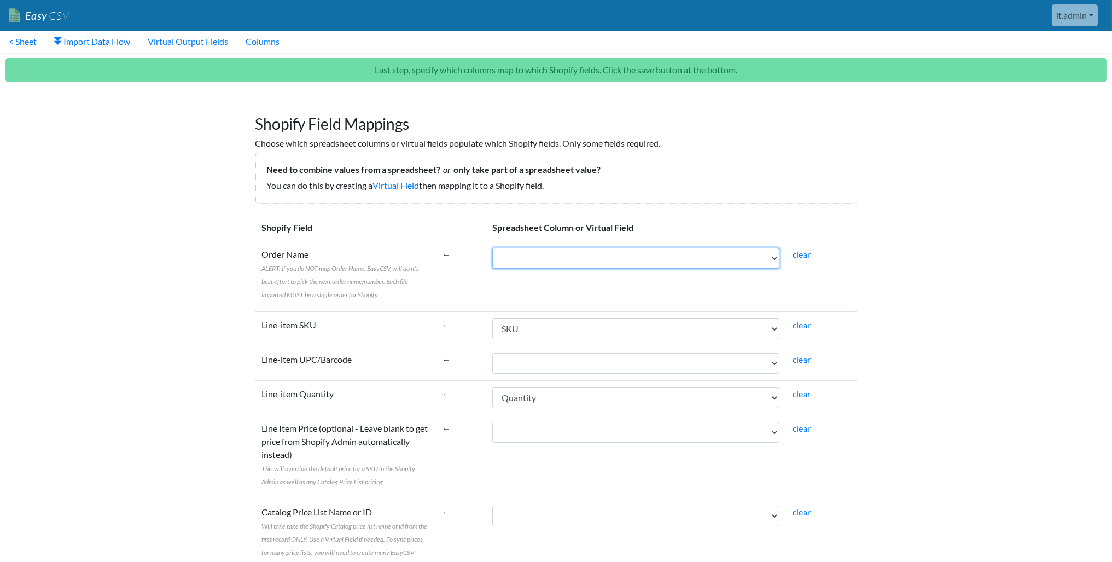
click at [545, 258] on select "Number Customer Name Phone Address 1 Address 2 City Postcode SKU Quantity Shipp…" at bounding box center [635, 258] width 287 height 21
select select "cr_751241"
click at [492, 248] on select "Number Customer Name Phone Address 1 Address 2 City Postcode SKU Quantity Shipp…" at bounding box center [635, 258] width 287 height 21
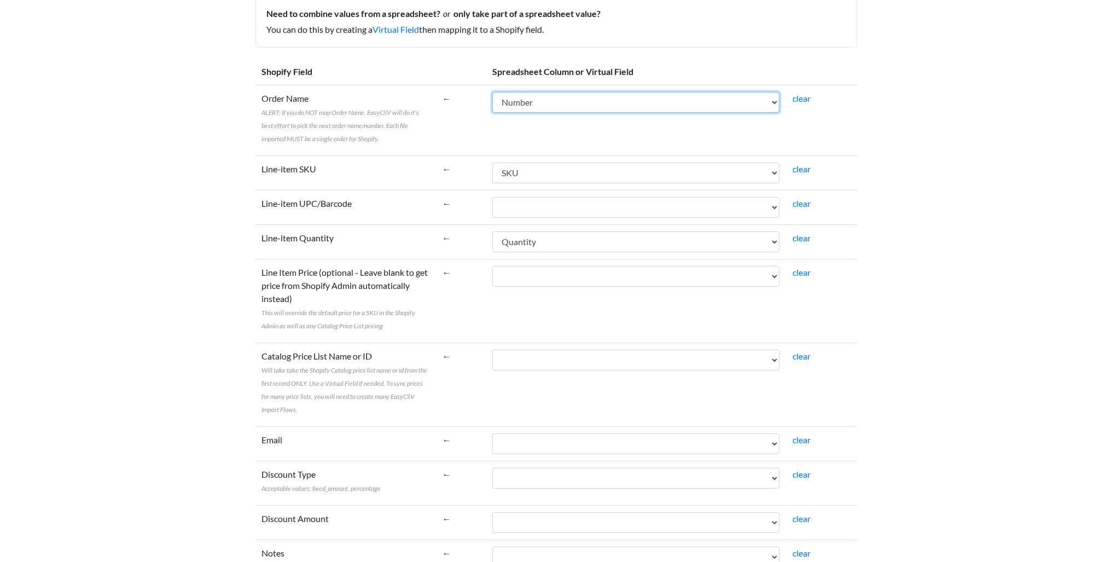
scroll to position [219, 0]
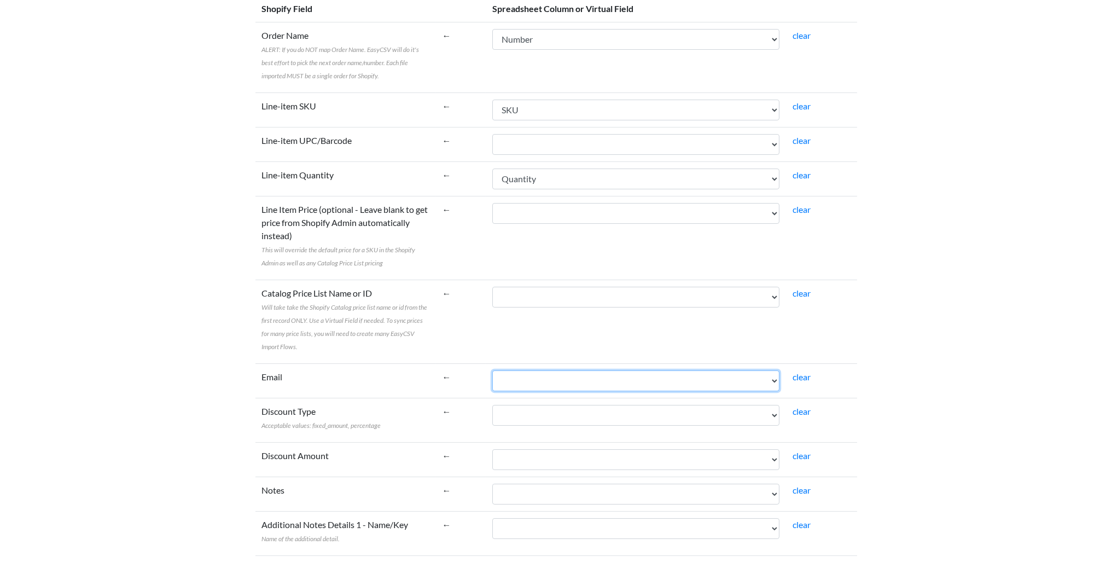
click at [536, 380] on select "Number Customer Name Phone Address 1 Address 2 City Postcode SKU Quantity Shipp…" at bounding box center [635, 380] width 287 height 21
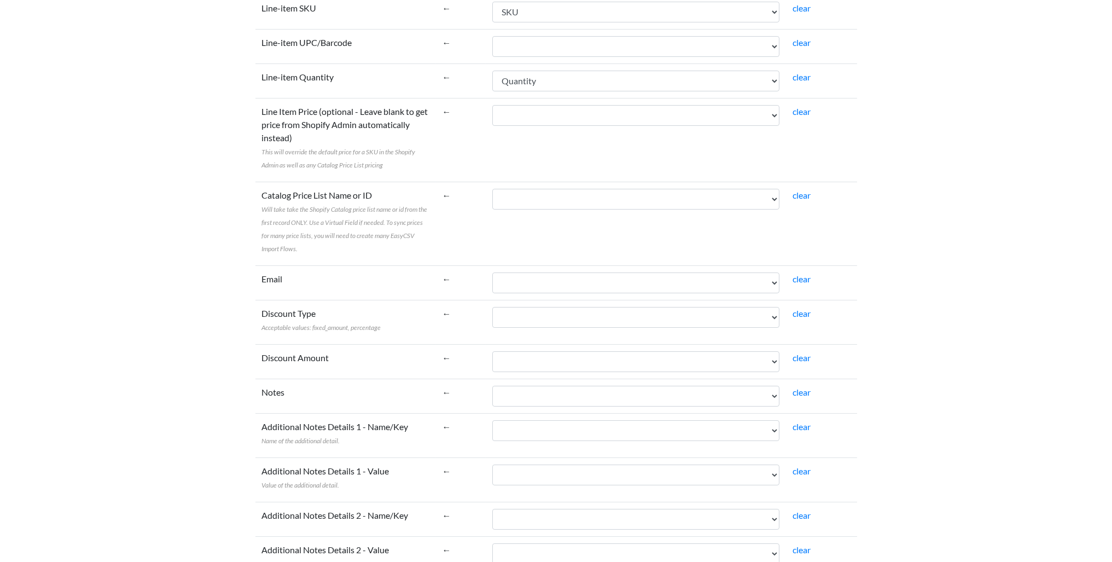
scroll to position [328, 0]
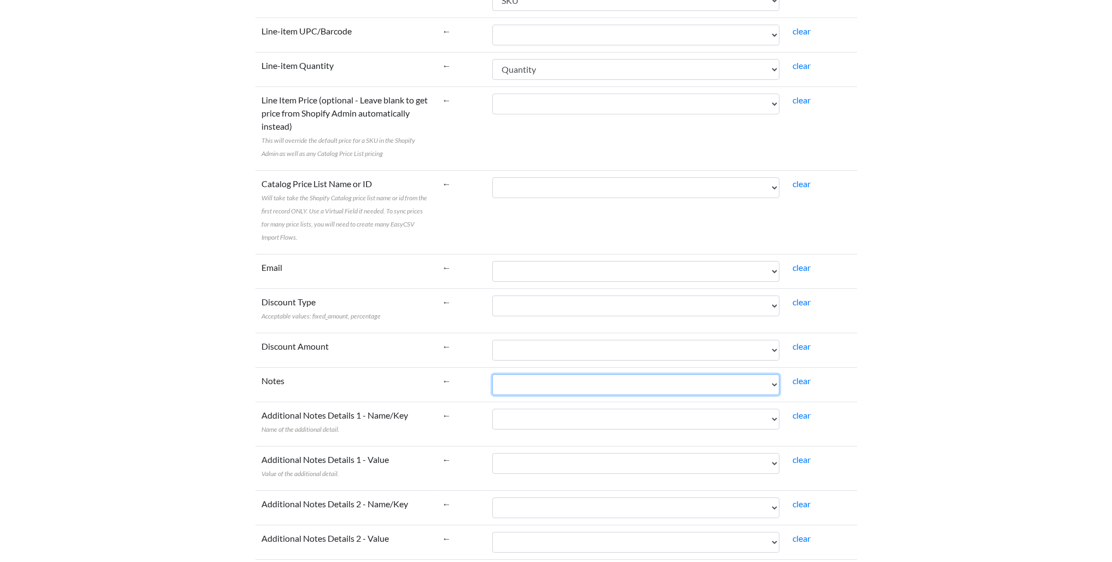
click at [578, 384] on select "Number Customer Name Phone Address 1 Address 2 City Postcode SKU Quantity Shipp…" at bounding box center [635, 384] width 287 height 21
select select "cr_751251"
click at [492, 374] on select "Number Customer Name Phone Address 1 Address 2 City Postcode SKU Quantity Shipp…" at bounding box center [635, 384] width 287 height 21
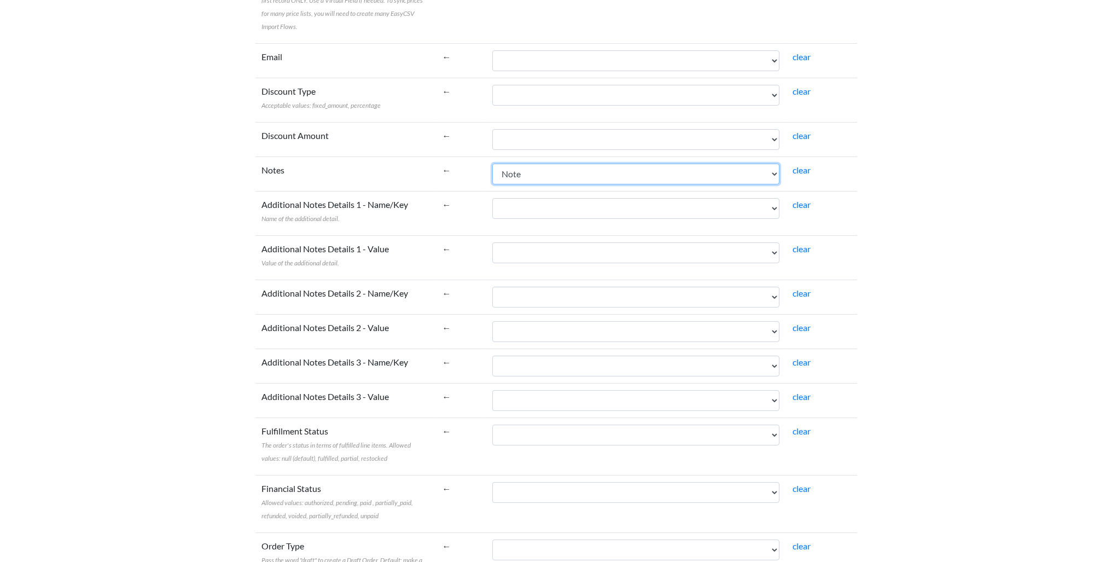
scroll to position [656, 0]
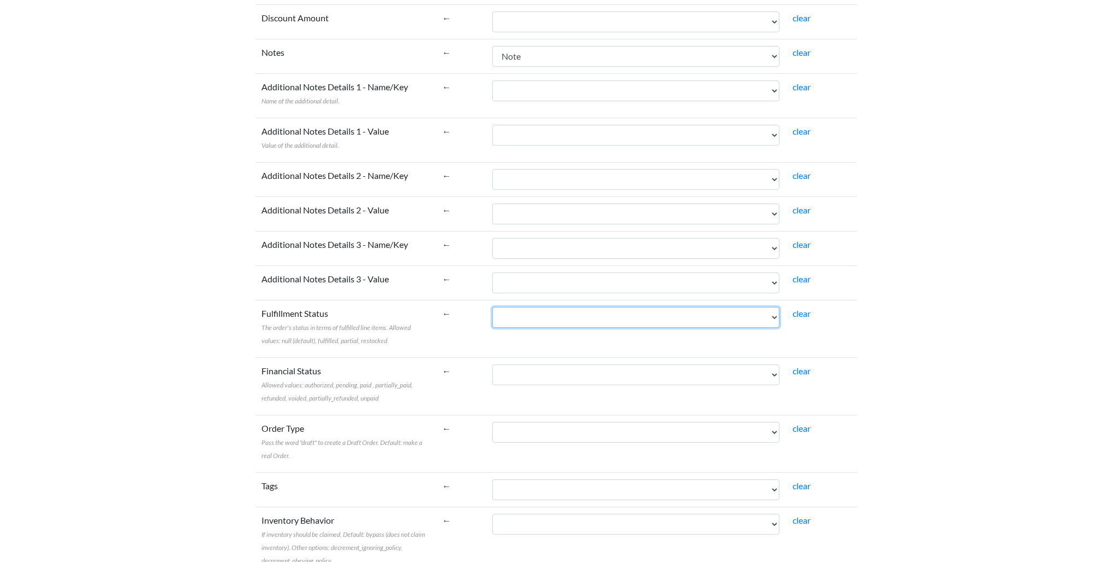
click at [516, 315] on select "Number Customer Name Phone Address 1 Address 2 City Postcode SKU Quantity Shipp…" at bounding box center [635, 317] width 287 height 21
click at [455, 314] on td "←" at bounding box center [461, 328] width 50 height 57
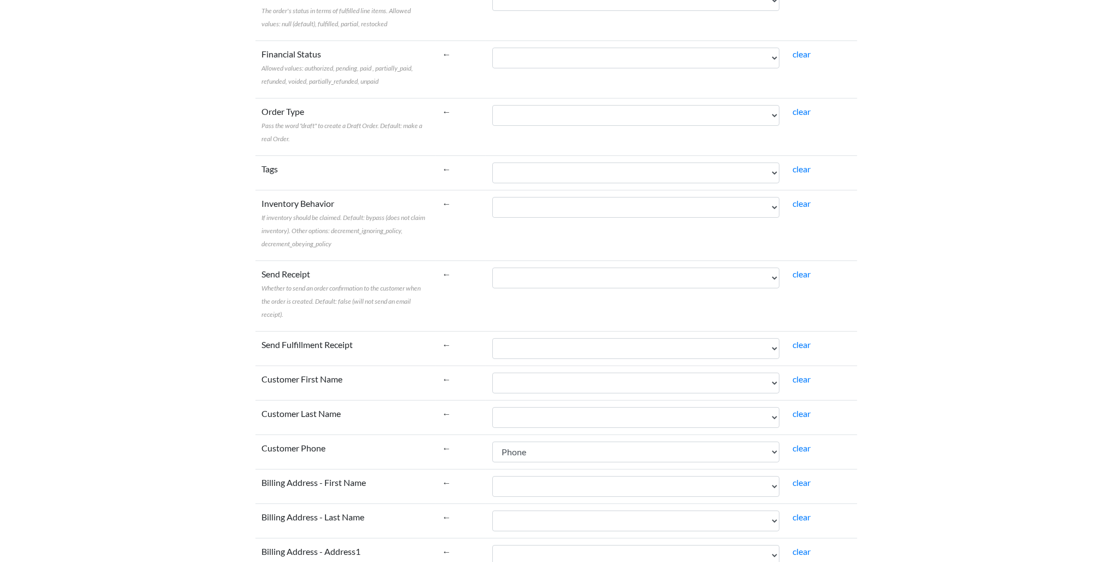
scroll to position [984, 0]
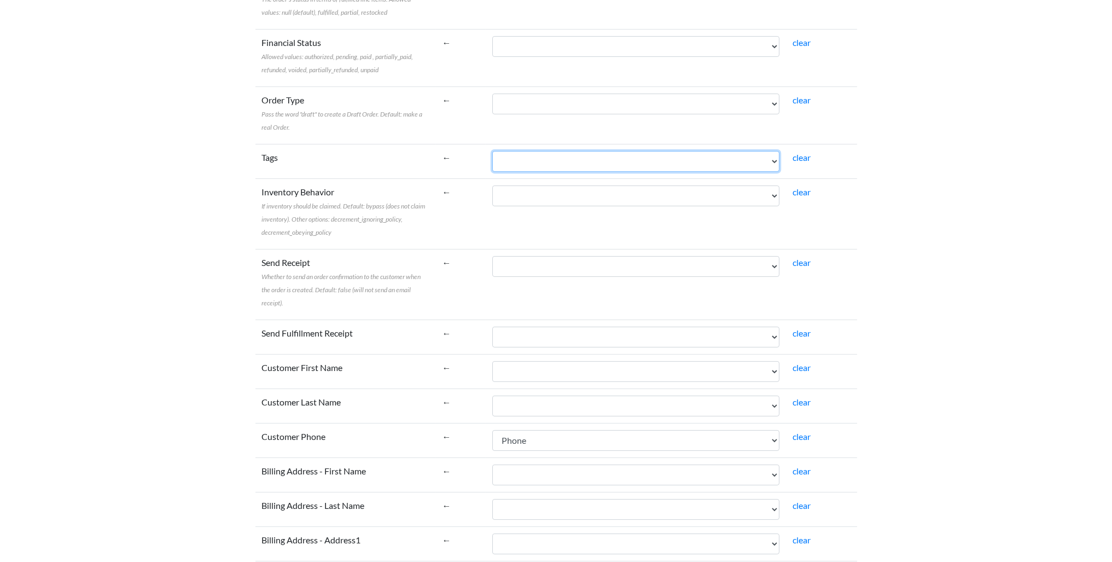
click at [530, 157] on select "Number Customer Name Phone Address 1 Address 2 City Postcode SKU Quantity Shipp…" at bounding box center [635, 161] width 287 height 21
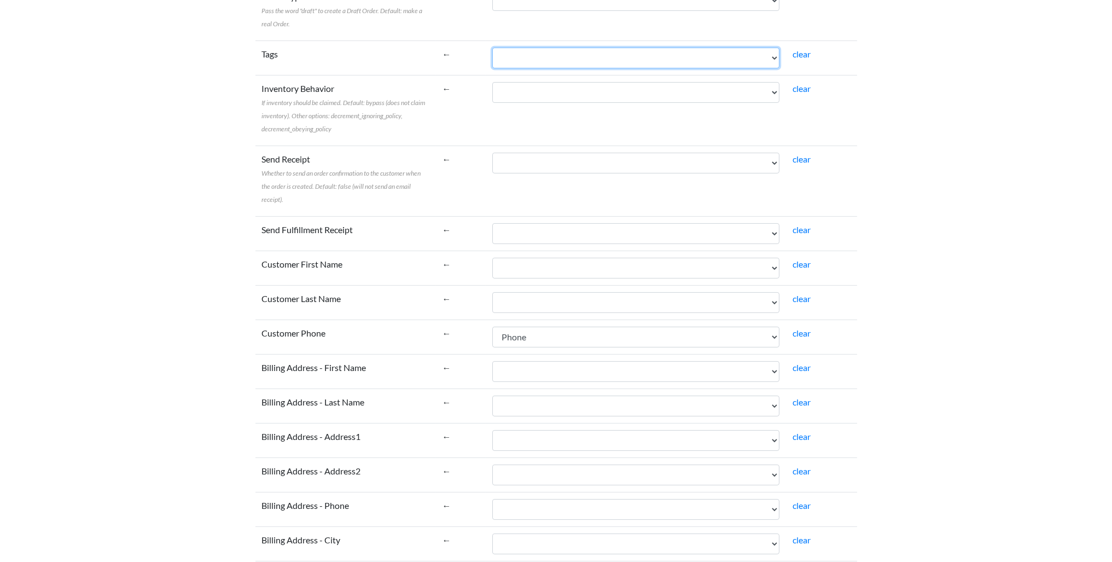
scroll to position [1094, 0]
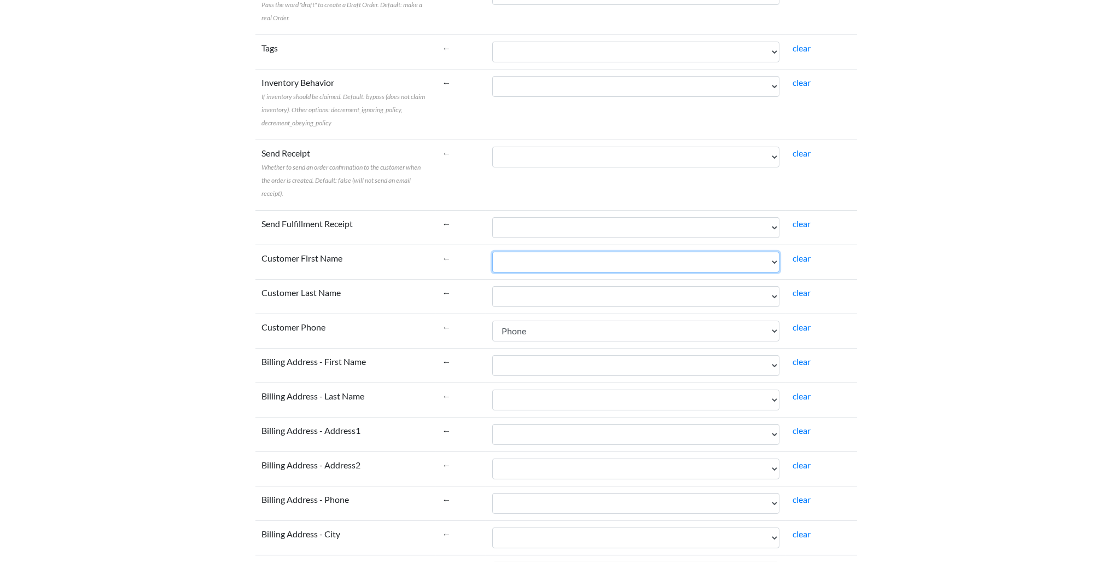
click at [525, 253] on select "Number Customer Name Phone Address 1 Address 2 City Postcode SKU Quantity Shipp…" at bounding box center [635, 262] width 287 height 21
click at [525, 252] on select "Number Customer Name Phone Address 1 Address 2 City Postcode SKU Quantity Shipp…" at bounding box center [635, 262] width 287 height 21
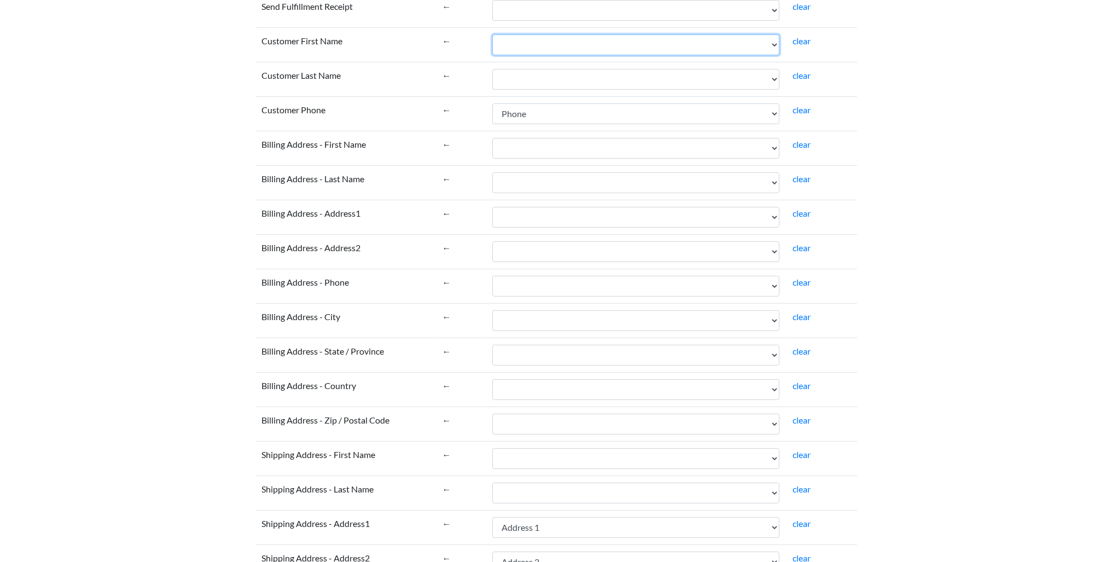
scroll to position [1195, 0]
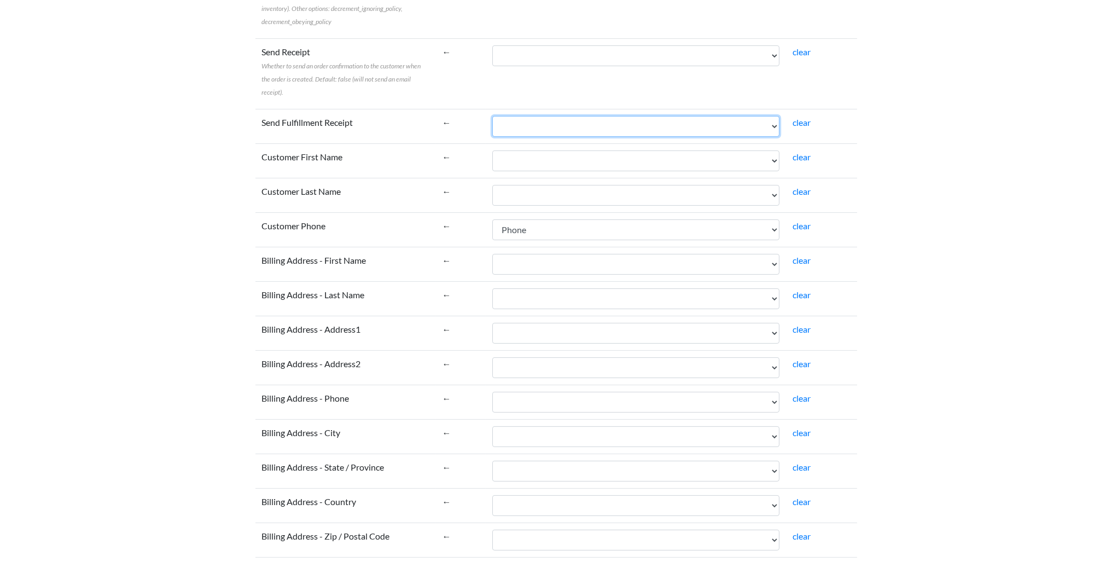
click at [527, 118] on select "Number Customer Name Phone Address 1 Address 2 City Postcode SKU Quantity Shipp…" at bounding box center [635, 126] width 287 height 21
click at [531, 152] on select "Number Customer Name Phone Address 1 Address 2 City Postcode SKU Quantity Shipp…" at bounding box center [635, 160] width 287 height 21
select select "cr_751242"
click at [492, 150] on select "Number Customer Name Phone Address 1 Address 2 City Postcode SKU Quantity Shipp…" at bounding box center [635, 160] width 287 height 21
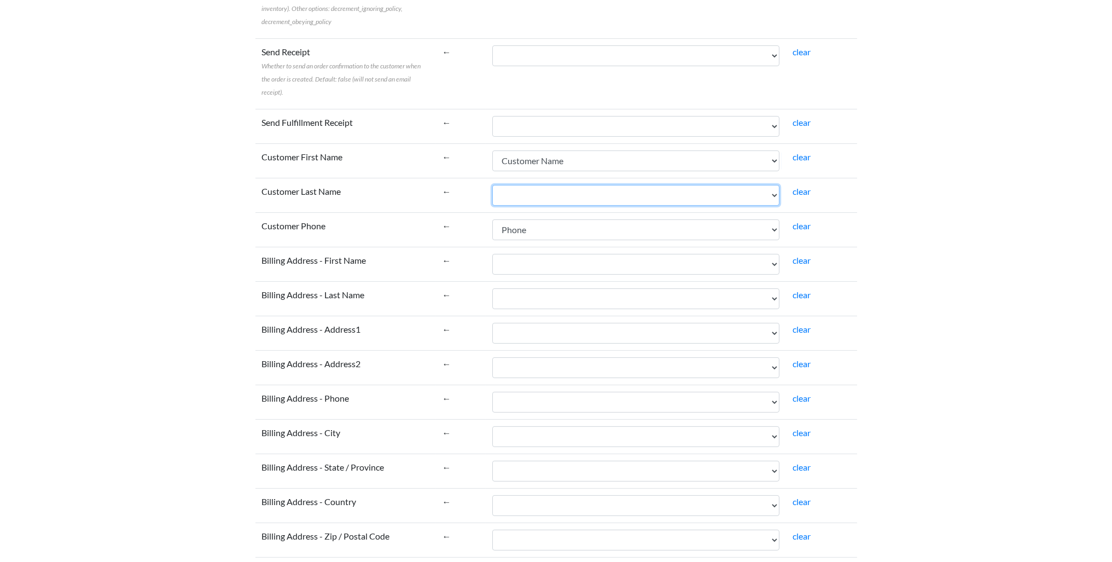
drag, startPoint x: 522, startPoint y: 184, endPoint x: 521, endPoint y: 191, distance: 7.2
click at [522, 185] on select "Number Customer Name Phone Address 1 Address 2 City Postcode SKU Quantity Shipp…" at bounding box center [635, 195] width 287 height 21
select select "cr_751242"
click at [492, 185] on select "Number Customer Name Phone Address 1 Address 2 City Postcode SKU Quantity Shipp…" at bounding box center [635, 195] width 287 height 21
click at [530, 254] on select "Number Customer Name Phone Address 1 Address 2 City Postcode SKU Quantity Shipp…" at bounding box center [635, 264] width 287 height 21
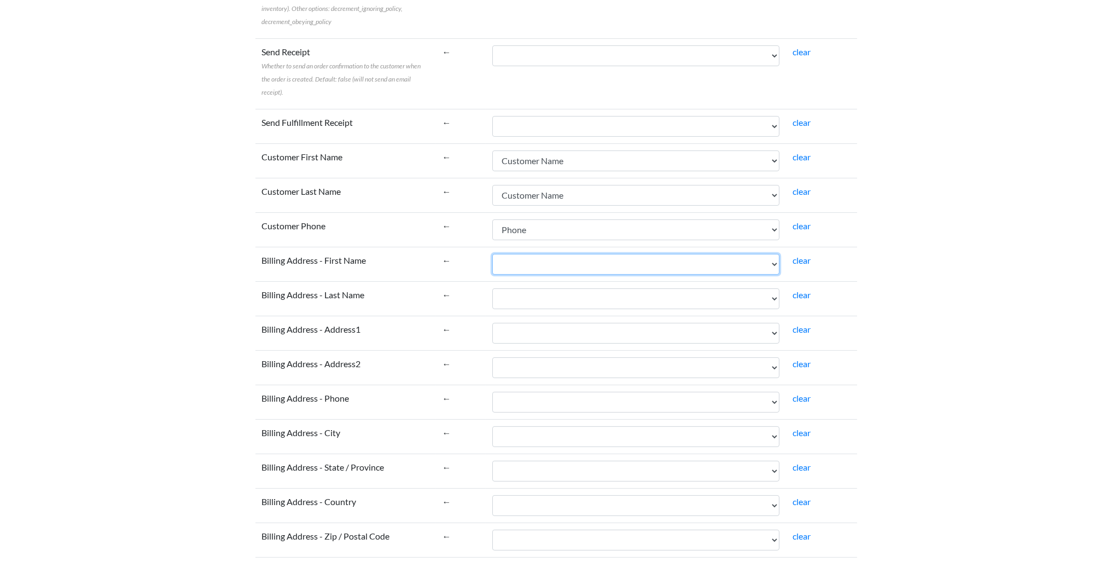
select select "cr_751242"
click at [492, 254] on select "Number Customer Name Phone Address 1 Address 2 City Postcode SKU Quantity Shipp…" at bounding box center [635, 264] width 287 height 21
click at [534, 290] on select "Number Customer Name Phone Address 1 Address 2 City Postcode SKU Quantity Shipp…" at bounding box center [635, 298] width 287 height 21
select select "cr_751242"
click at [492, 288] on select "Number Customer Name Phone Address 1 Address 2 City Postcode SKU Quantity Shipp…" at bounding box center [635, 298] width 287 height 21
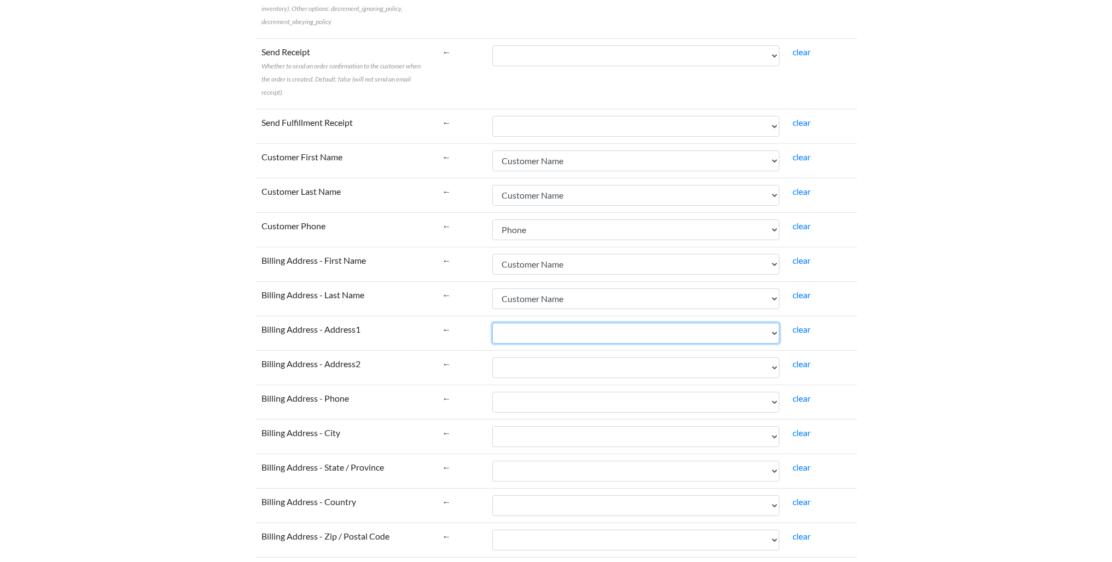
click at [521, 324] on select "Number Customer Name Phone Address 1 Address 2 City Postcode SKU Quantity Shipp…" at bounding box center [635, 333] width 287 height 21
select select "cr_751244"
click at [492, 323] on select "Number Customer Name Phone Address 1 Address 2 City Postcode SKU Quantity Shipp…" at bounding box center [635, 333] width 287 height 21
click at [533, 363] on select "Number Customer Name Phone Address 1 Address 2 City Postcode SKU Quantity Shipp…" at bounding box center [635, 367] width 287 height 21
select select "cr_751245"
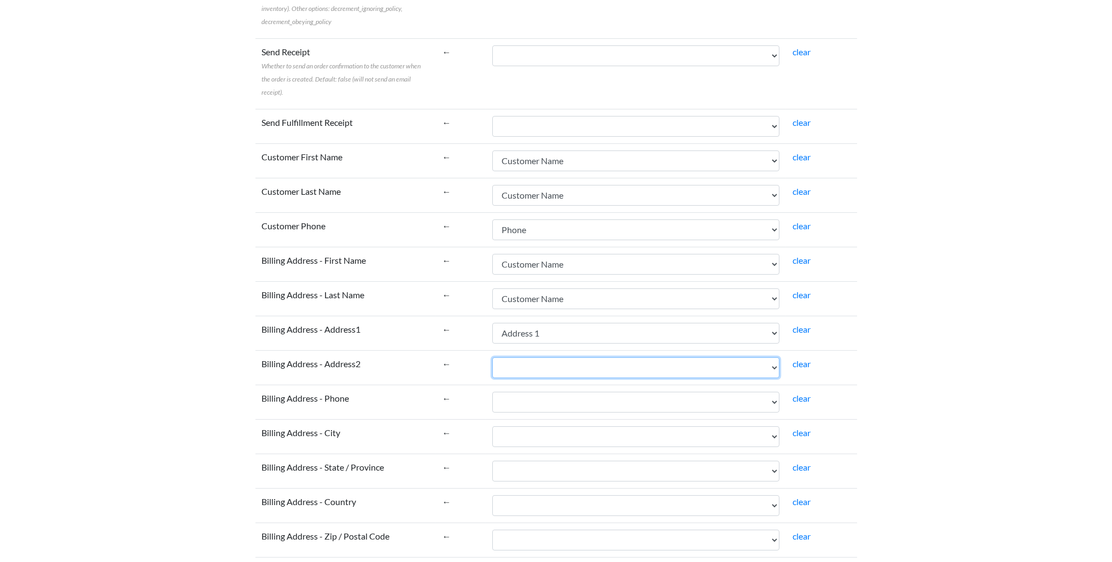
click at [492, 357] on select "Number Customer Name Phone Address 1 Address 2 City Postcode SKU Quantity Shipp…" at bounding box center [635, 367] width 287 height 21
click at [504, 391] on select "Number Customer Name Phone Address 1 Address 2 City Postcode SKU Quantity Shipp…" at bounding box center [635, 401] width 287 height 21
select select "cr_751243"
click at [492, 391] on select "Number Customer Name Phone Address 1 Address 2 City Postcode SKU Quantity Shipp…" at bounding box center [635, 401] width 287 height 21
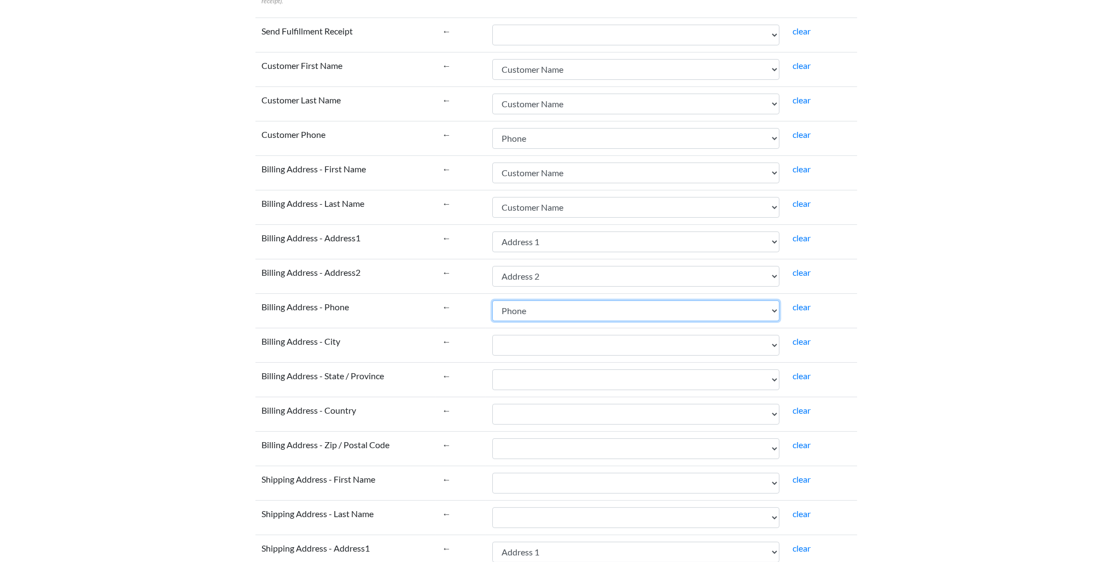
scroll to position [1304, 0]
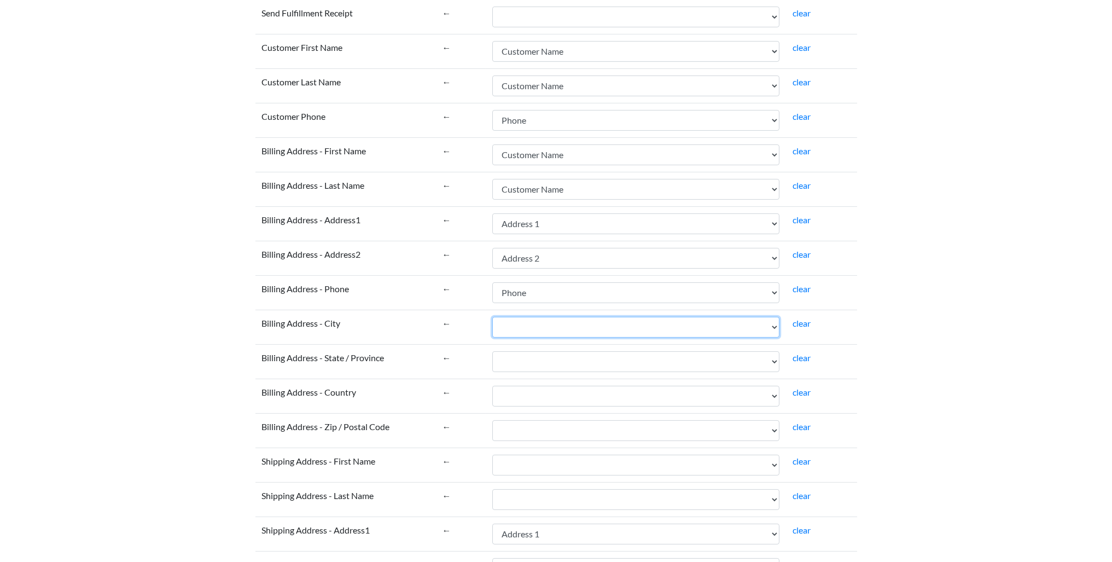
click at [524, 317] on select "Number Customer Name Phone Address 1 Address 2 City Postcode SKU Quantity Shipp…" at bounding box center [635, 327] width 287 height 21
select select "cr_751246"
click at [492, 317] on select "Number Customer Name Phone Address 1 Address 2 City Postcode SKU Quantity Shipp…" at bounding box center [635, 327] width 287 height 21
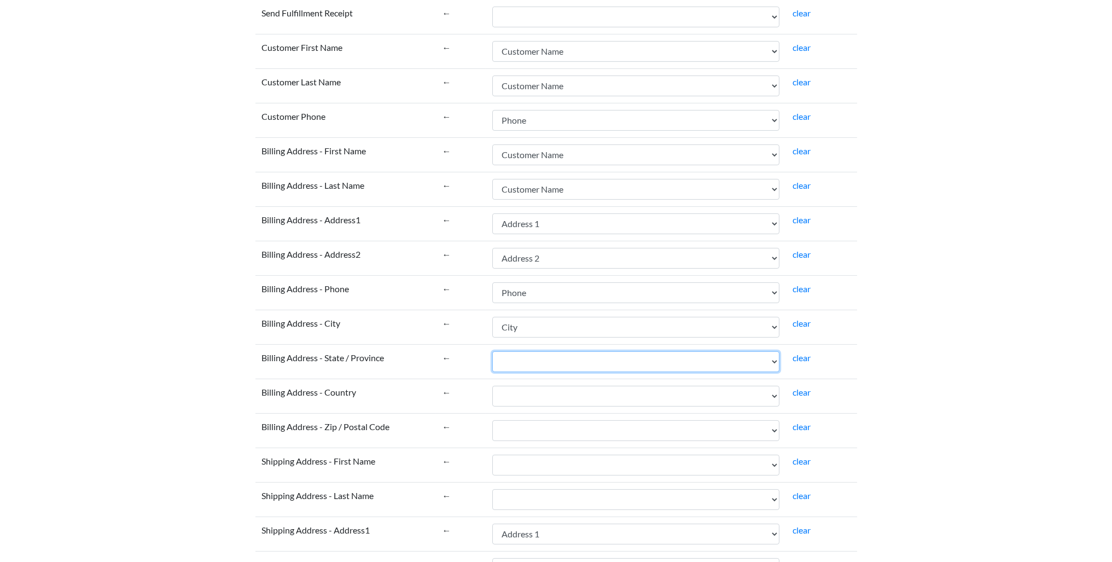
click at [516, 355] on select "Number Customer Name Phone Address 1 Address 2 City Postcode SKU Quantity Shipp…" at bounding box center [635, 361] width 287 height 21
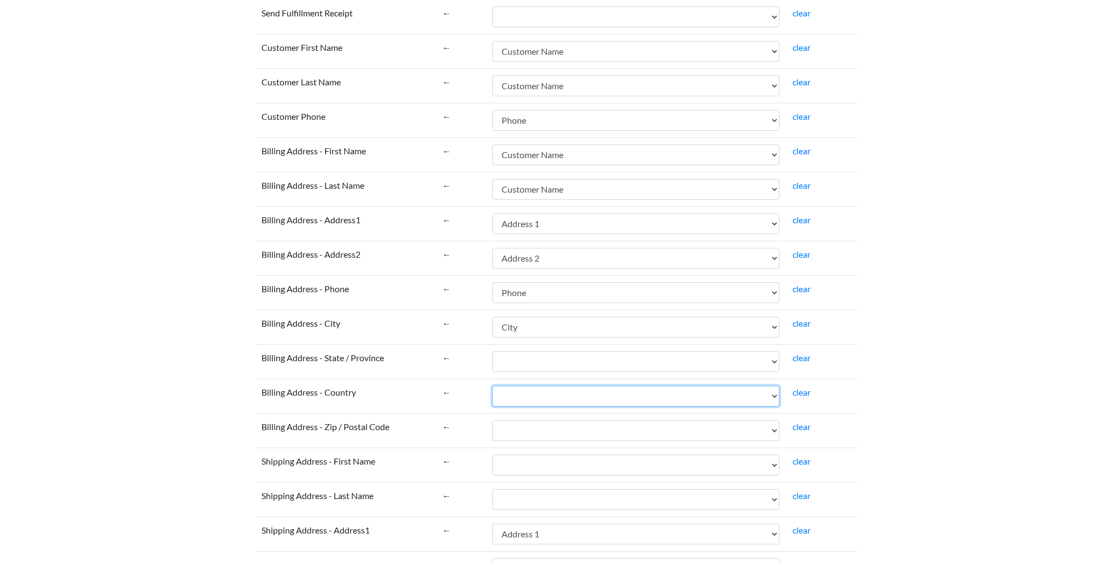
click at [531, 385] on select "Number Customer Name Phone Address 1 Address 2 City Postcode SKU Quantity Shipp…" at bounding box center [635, 395] width 287 height 21
select select "cr_751252"
click at [492, 385] on select "Number Customer Name Phone Address 1 Address 2 City Postcode SKU Quantity Shipp…" at bounding box center [635, 395] width 287 height 21
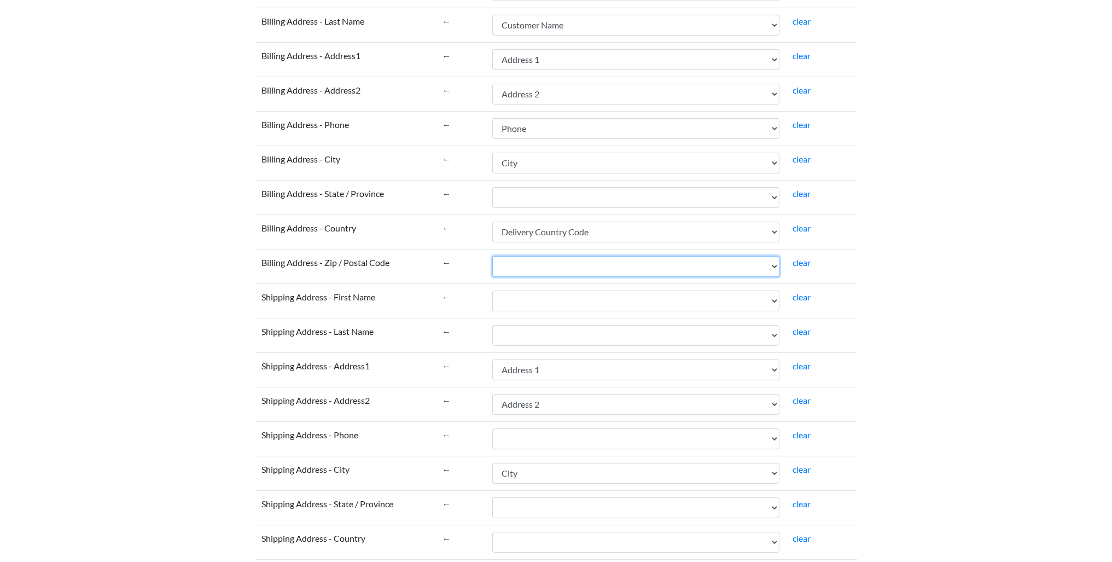
click at [523, 256] on select "Number Customer Name Phone Address 1 Address 2 City Postcode SKU Quantity Shipp…" at bounding box center [635, 266] width 287 height 21
select select "cr_751247"
click at [492, 256] on select "Number Customer Name Phone Address 1 Address 2 City Postcode SKU Quantity Shipp…" at bounding box center [635, 266] width 287 height 21
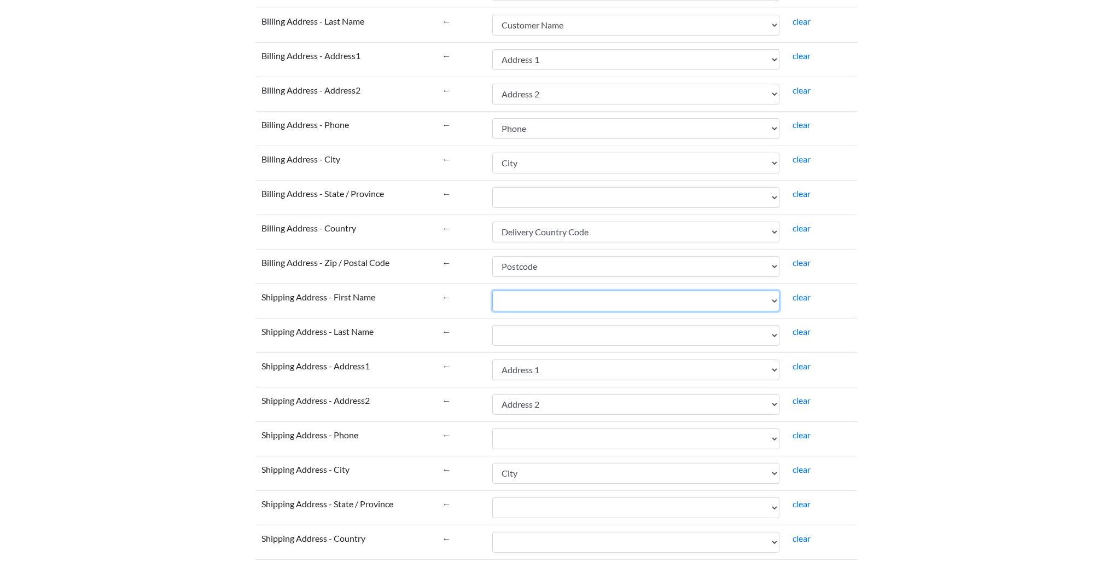
click at [519, 290] on select "Number Customer Name Phone Address 1 Address 2 City Postcode SKU Quantity Shipp…" at bounding box center [635, 300] width 287 height 21
select select "cr_751242"
click at [492, 290] on select "Number Customer Name Phone Address 1 Address 2 City Postcode SKU Quantity Shipp…" at bounding box center [635, 300] width 287 height 21
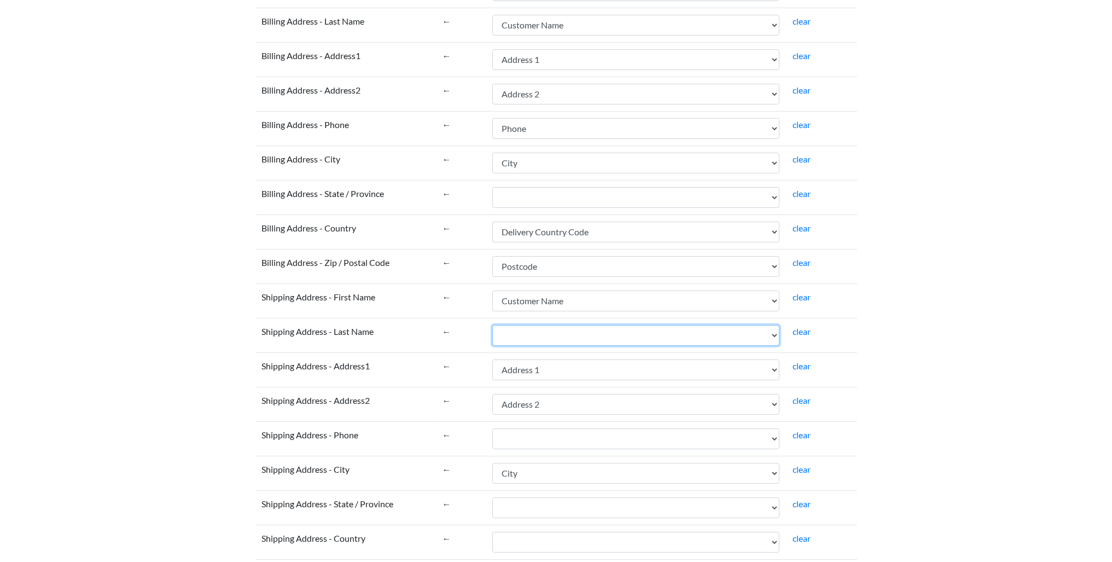
click at [523, 325] on select "Number Customer Name Phone Address 1 Address 2 City Postcode SKU Quantity Shipp…" at bounding box center [635, 335] width 287 height 21
select select "cr_751242"
click at [492, 325] on select "Number Customer Name Phone Address 1 Address 2 City Postcode SKU Quantity Shipp…" at bounding box center [635, 335] width 287 height 21
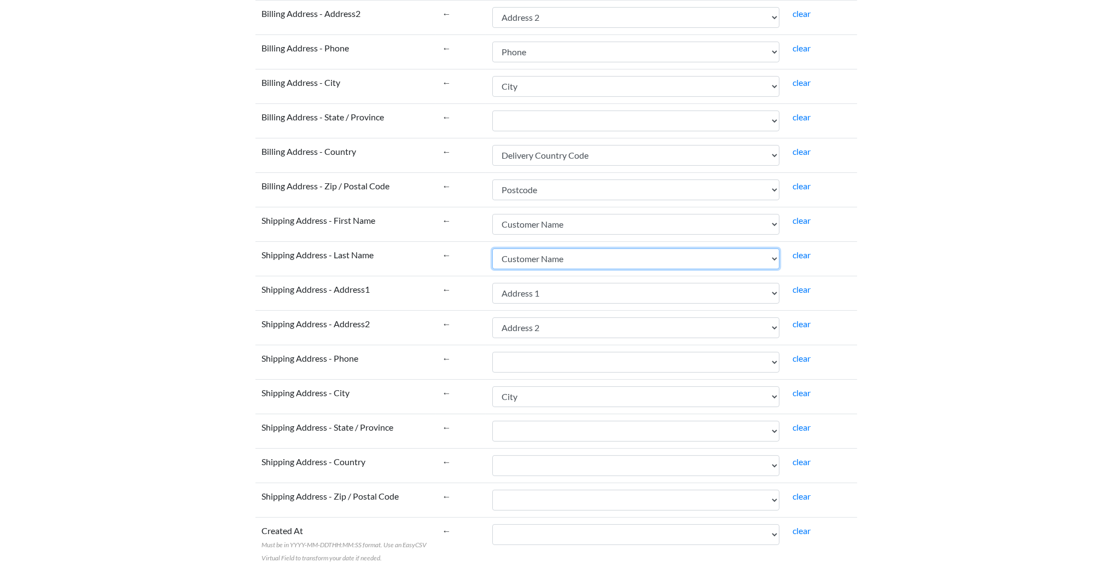
scroll to position [1577, 0]
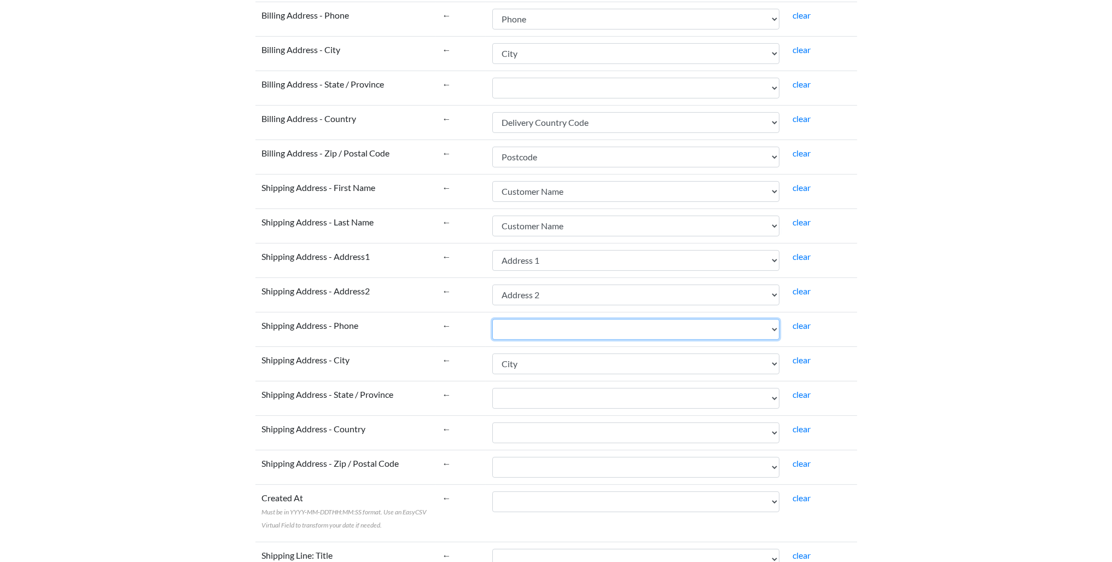
click at [515, 325] on select "Number Customer Name Phone Address 1 Address 2 City Postcode SKU Quantity Shipp…" at bounding box center [635, 329] width 287 height 21
select select "cr_751243"
click at [492, 319] on select "Number Customer Name Phone Address 1 Address 2 City Postcode SKU Quantity Shipp…" at bounding box center [635, 329] width 287 height 21
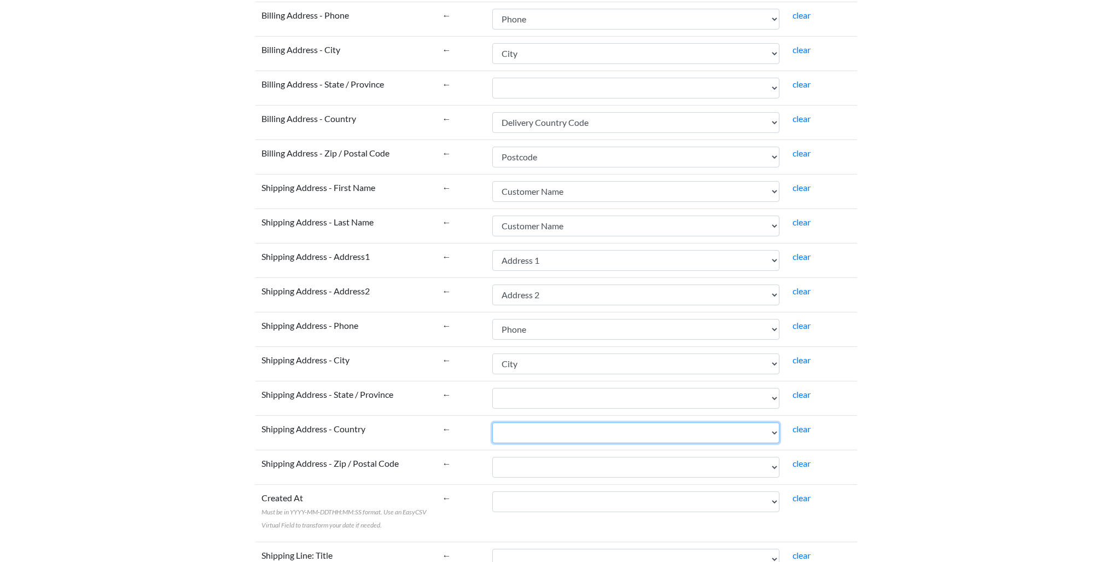
click at [521, 422] on select "Number Customer Name Phone Address 1 Address 2 City Postcode SKU Quantity Shipp…" at bounding box center [635, 432] width 287 height 21
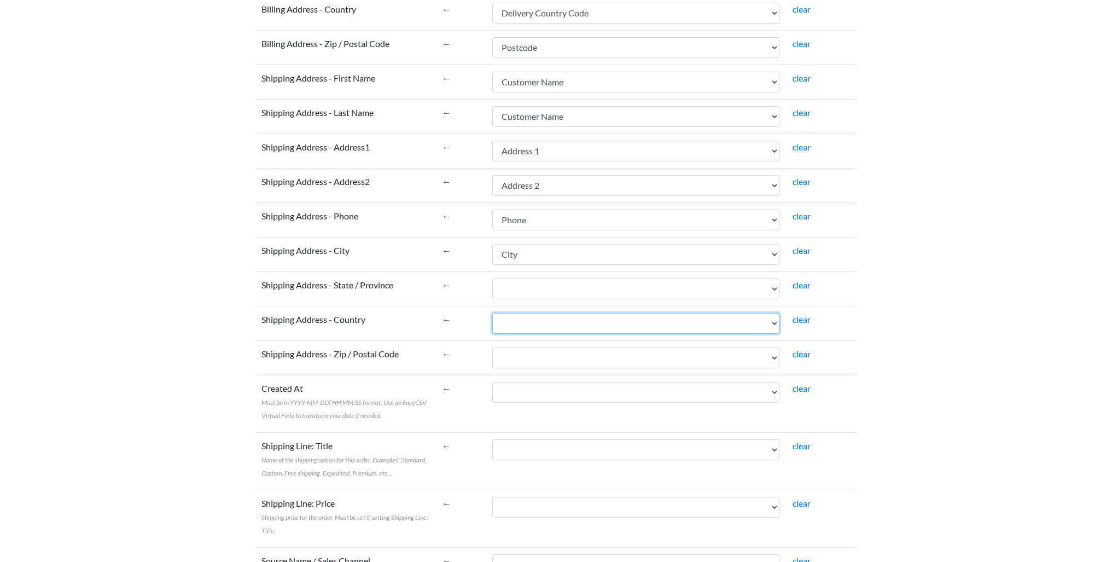
click at [513, 313] on select "Number Customer Name Phone Address 1 Address 2 City Postcode SKU Quantity Shipp…" at bounding box center [635, 323] width 287 height 21
select select "cr_751252"
click at [492, 313] on select "Number Customer Name Phone Address 1 Address 2 City Postcode SKU Quantity Shipp…" at bounding box center [635, 323] width 287 height 21
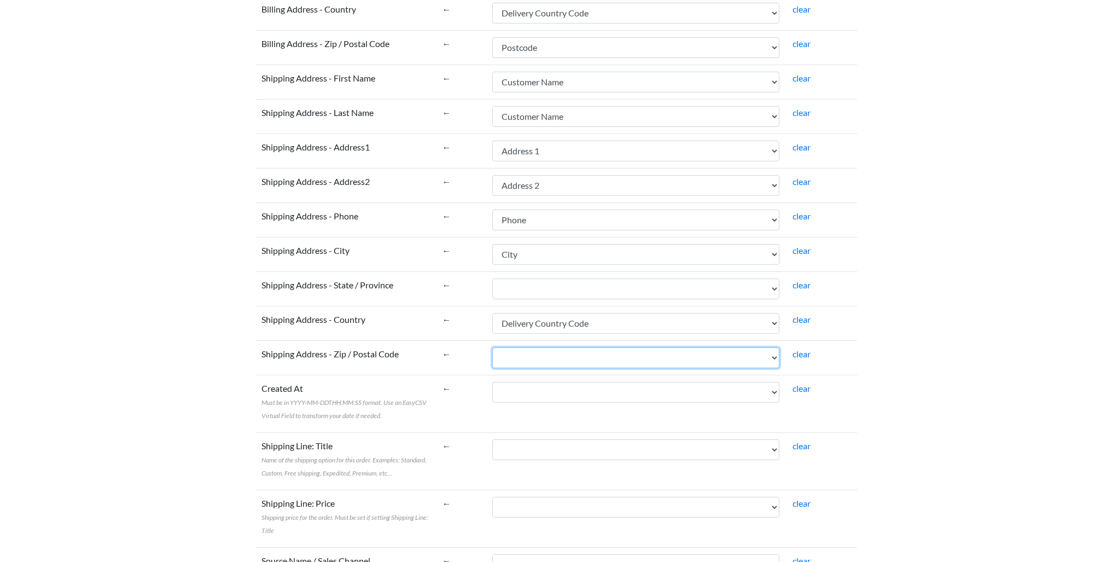
click at [546, 347] on select "Number Customer Name Phone Address 1 Address 2 City Postcode SKU Quantity Shipp…" at bounding box center [635, 357] width 287 height 21
select select "cr_751247"
click at [492, 347] on select "Number Customer Name Phone Address 1 Address 2 City Postcode SKU Quantity Shipp…" at bounding box center [635, 357] width 287 height 21
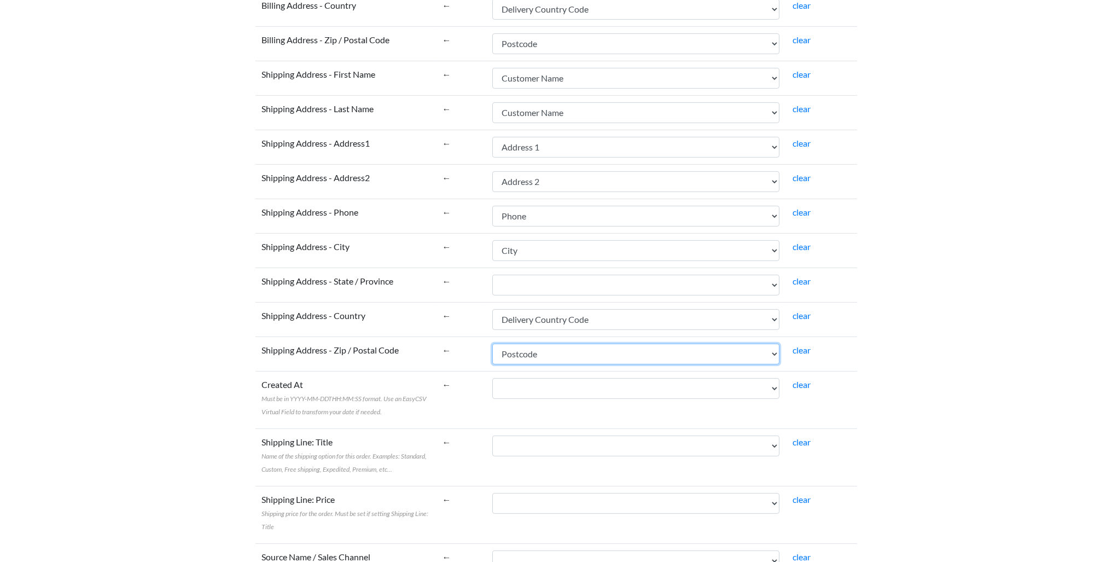
scroll to position [1796, 0]
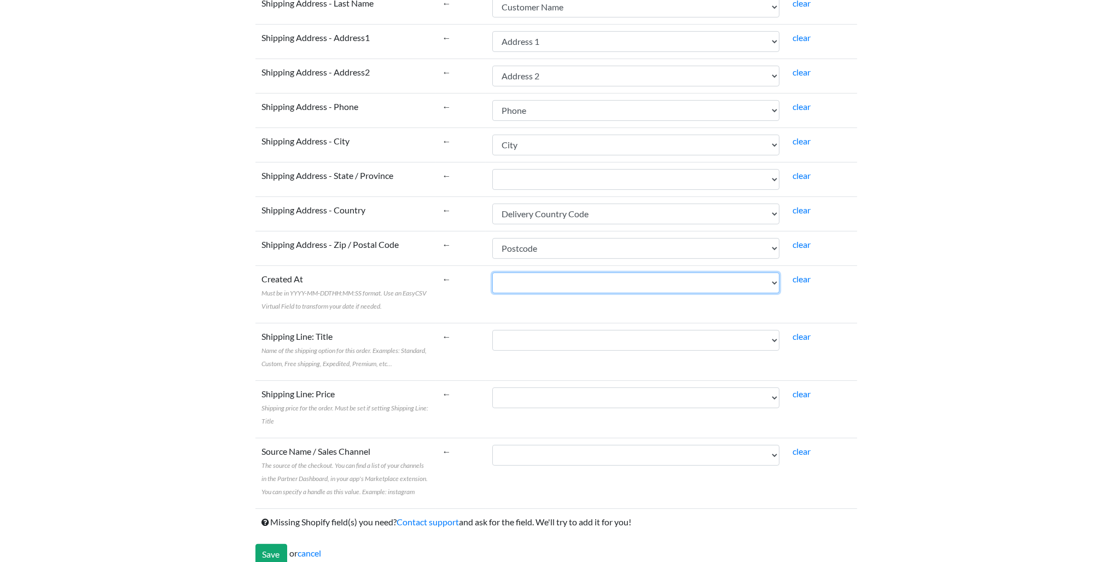
click at [556, 274] on select "Number Customer Name Phone Address 1 Address 2 City Postcode SKU Quantity Shipp…" at bounding box center [635, 282] width 287 height 21
drag, startPoint x: 556, startPoint y: 274, endPoint x: 583, endPoint y: 266, distance: 28.9
click at [556, 274] on select "Number Customer Name Phone Address 1 Address 2 City Postcode SKU Quantity Shipp…" at bounding box center [635, 282] width 287 height 21
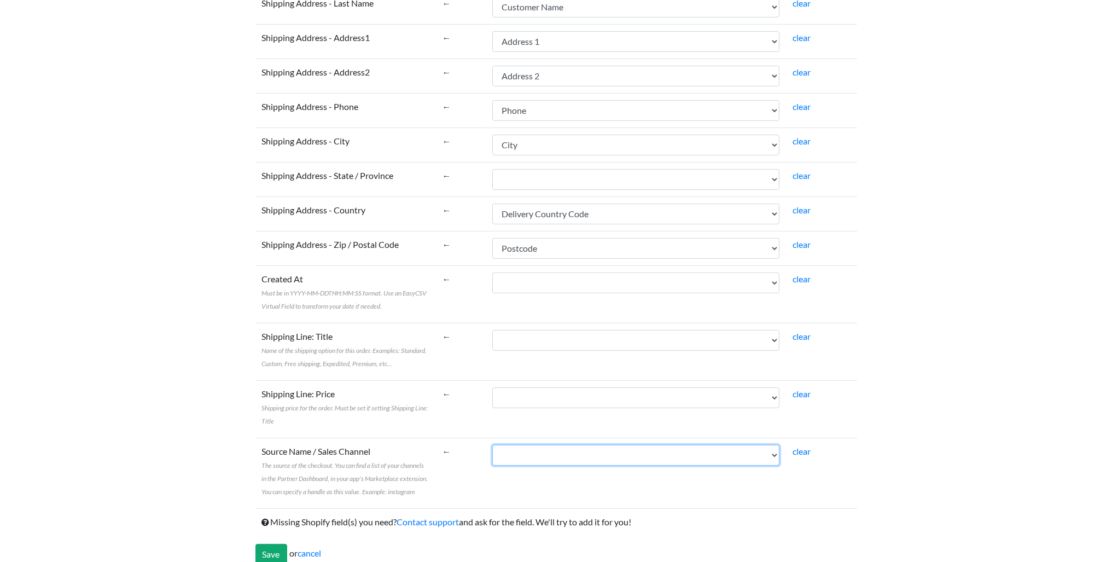
click at [550, 445] on select "Number Customer Name Phone Address 1 Address 2 City Postcode SKU Quantity Shipp…" at bounding box center [635, 455] width 287 height 21
click at [268, 544] on input "Save" at bounding box center [271, 554] width 32 height 21
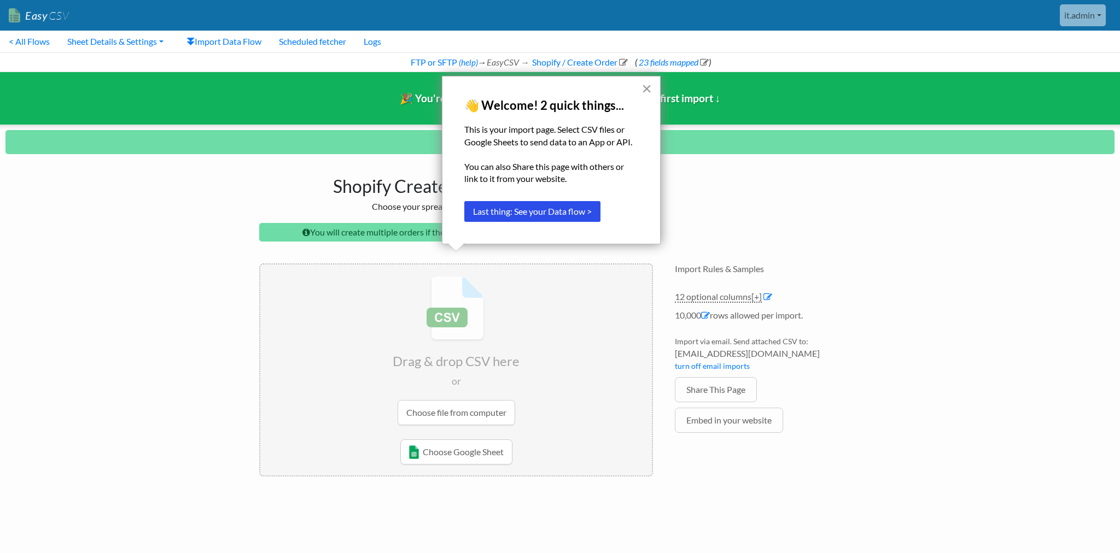
click at [645, 89] on button "×" at bounding box center [646, 88] width 10 height 17
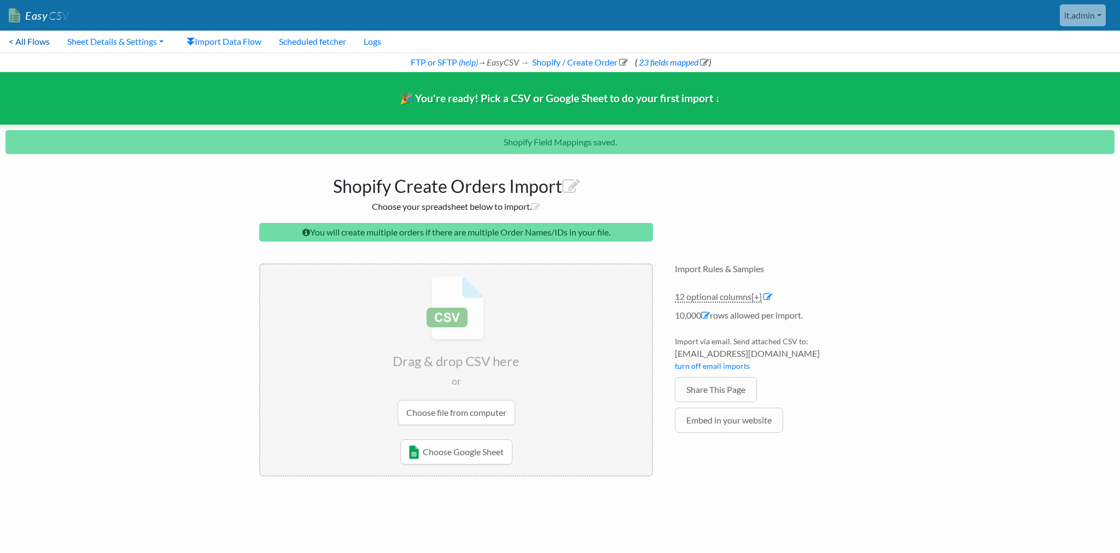
click at [37, 39] on link "< All Flows" at bounding box center [29, 42] width 59 height 22
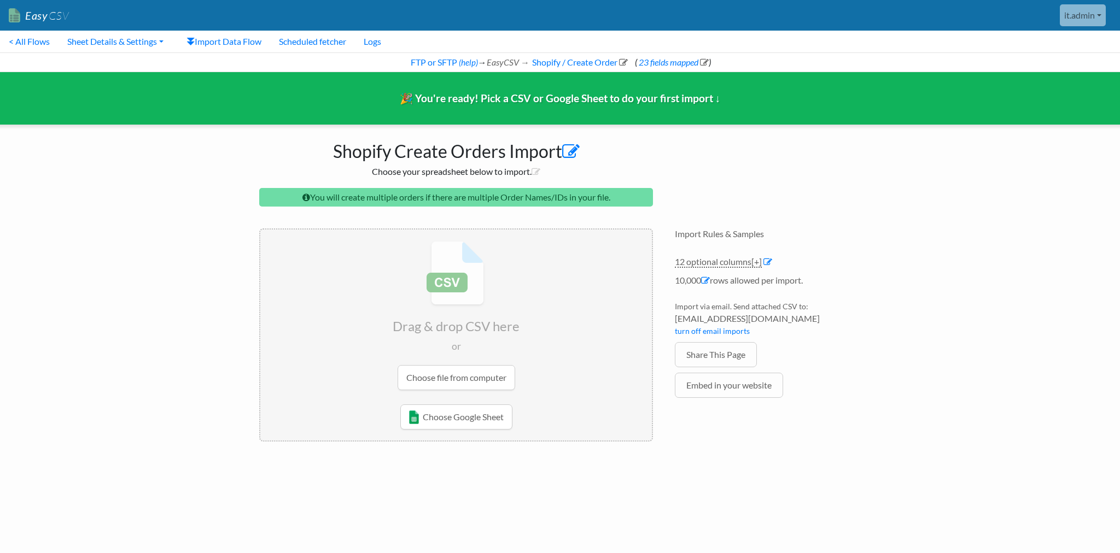
click at [574, 150] on icon at bounding box center [570, 151] width 17 height 17
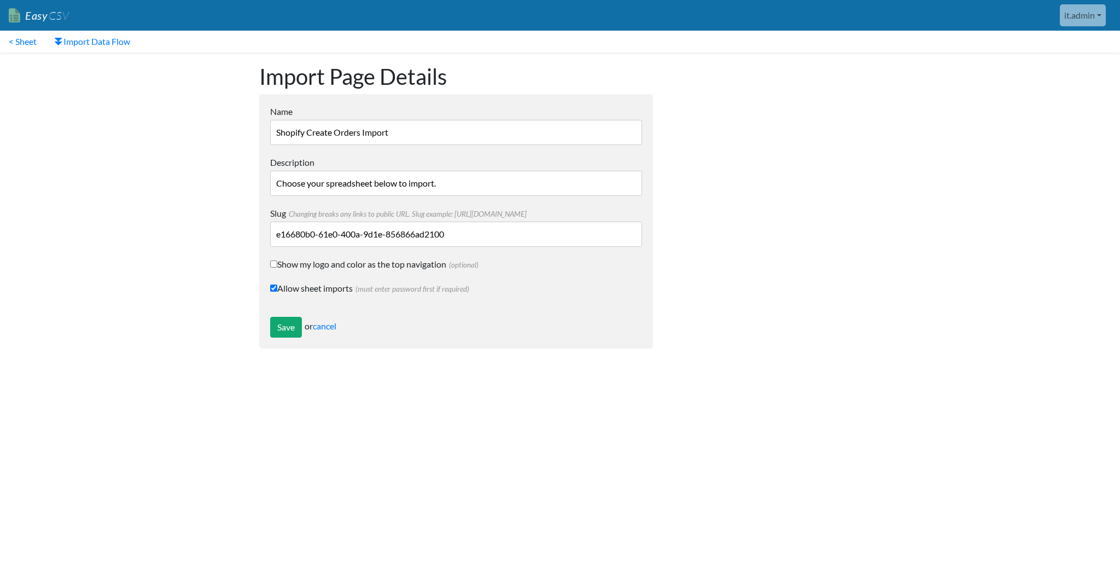
click at [434, 137] on input "Shopify Create Orders Import" at bounding box center [456, 132] width 372 height 25
type input "Import orders from SilkFred"
click at [277, 330] on input "Save" at bounding box center [286, 327] width 32 height 21
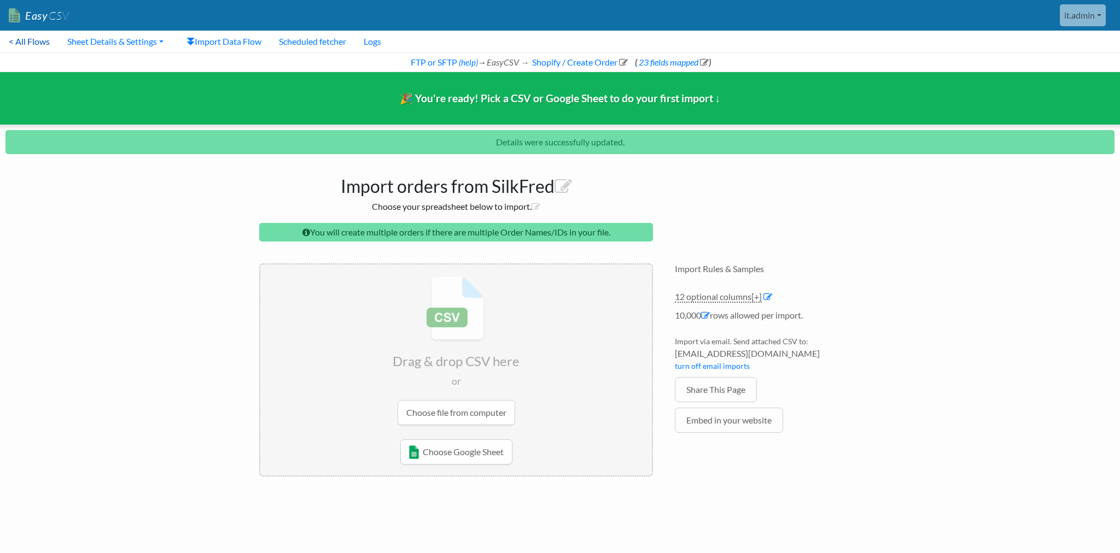
click at [31, 37] on link "< All Flows" at bounding box center [29, 42] width 59 height 22
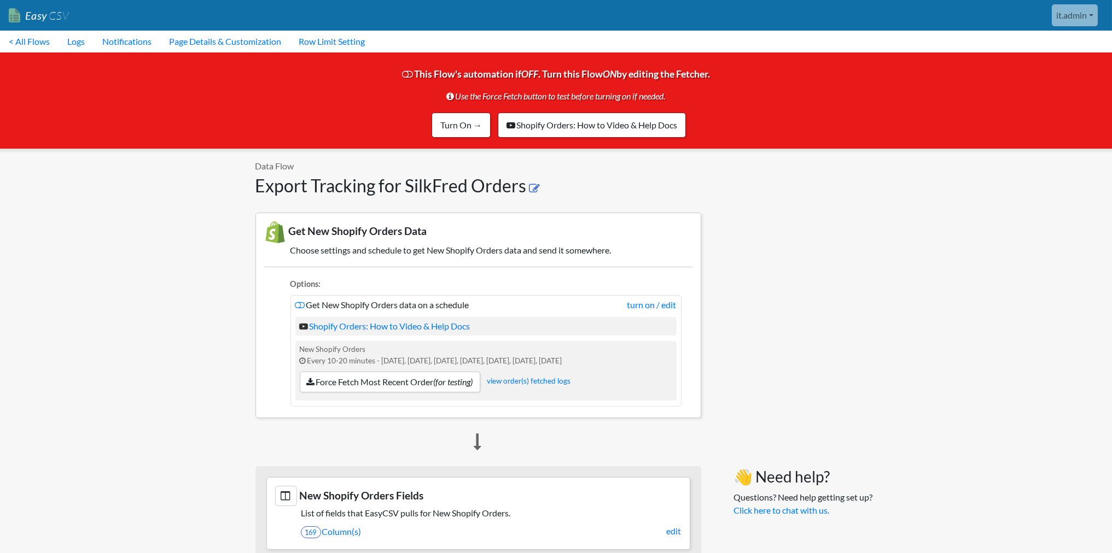
click at [538, 187] on icon at bounding box center [534, 188] width 11 height 11
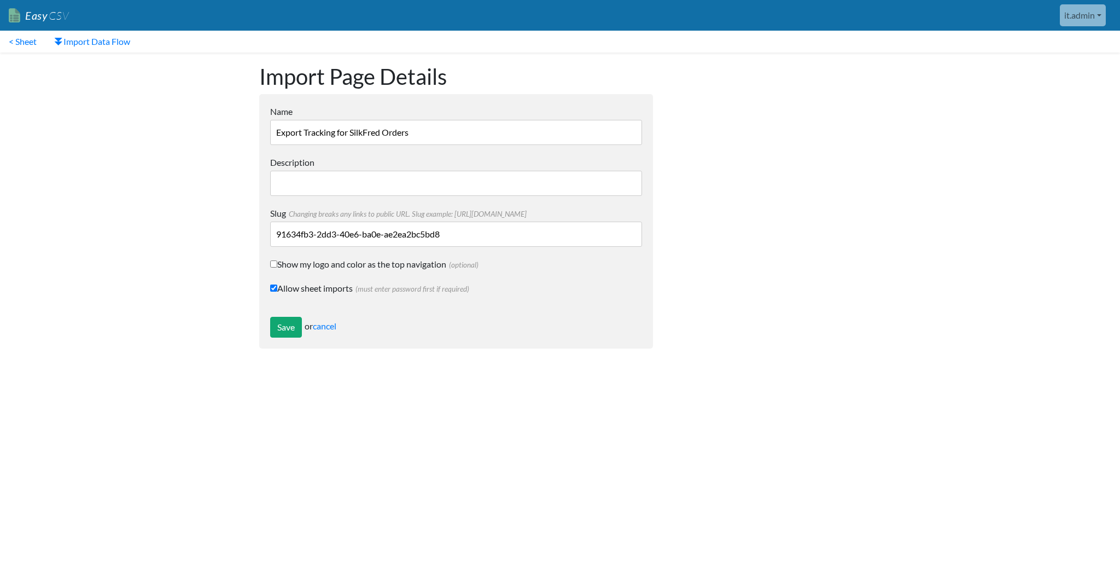
click at [344, 133] on input "Export Tracking for SilkFred Orders" at bounding box center [456, 132] width 372 height 25
drag, startPoint x: 379, startPoint y: 133, endPoint x: 457, endPoint y: 132, distance: 77.1
click at [457, 132] on input "Export Tracking to SilkFred Orders" at bounding box center [456, 132] width 372 height 25
type input "Export Tracking to SilkFred"
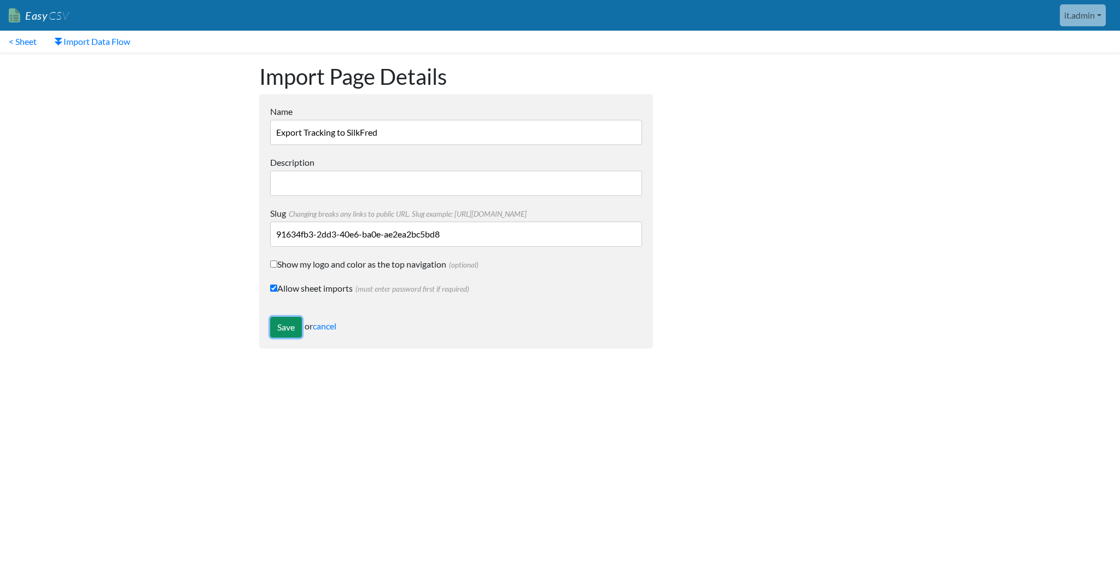
click at [283, 325] on input "Save" at bounding box center [286, 327] width 32 height 21
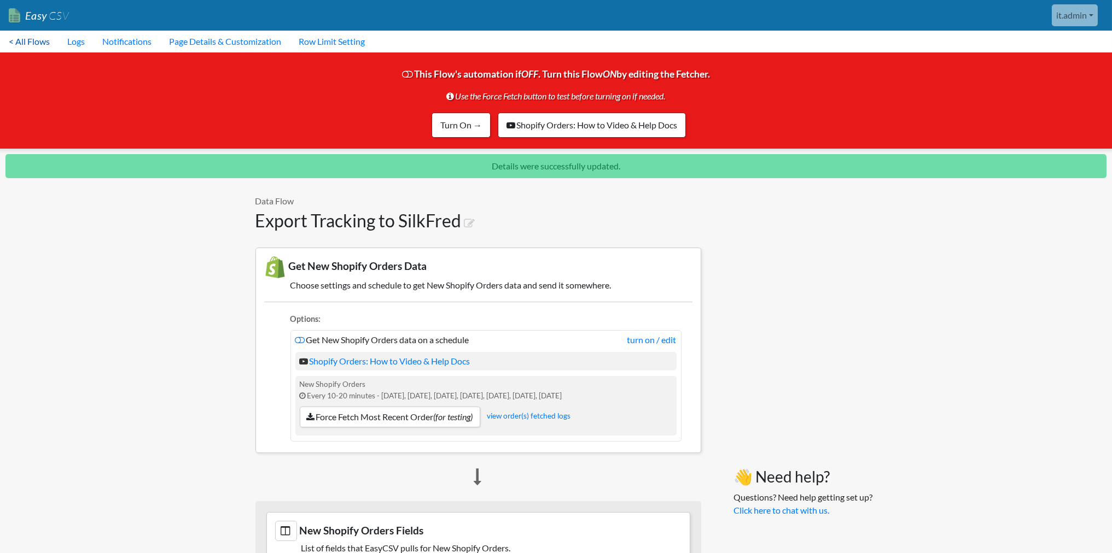
click at [15, 50] on link "< All Flows" at bounding box center [29, 42] width 59 height 22
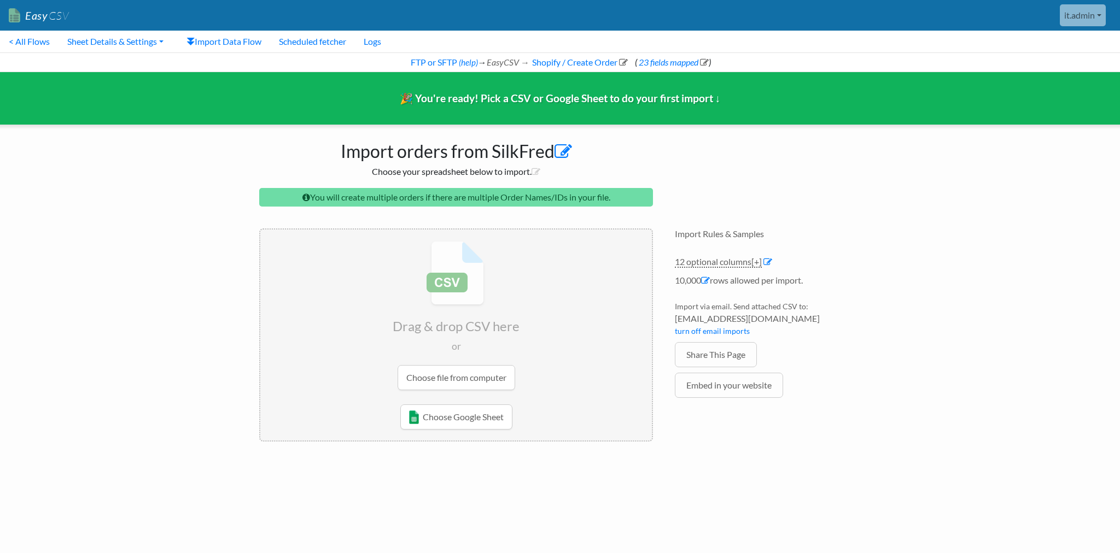
click at [565, 153] on icon at bounding box center [562, 151] width 17 height 17
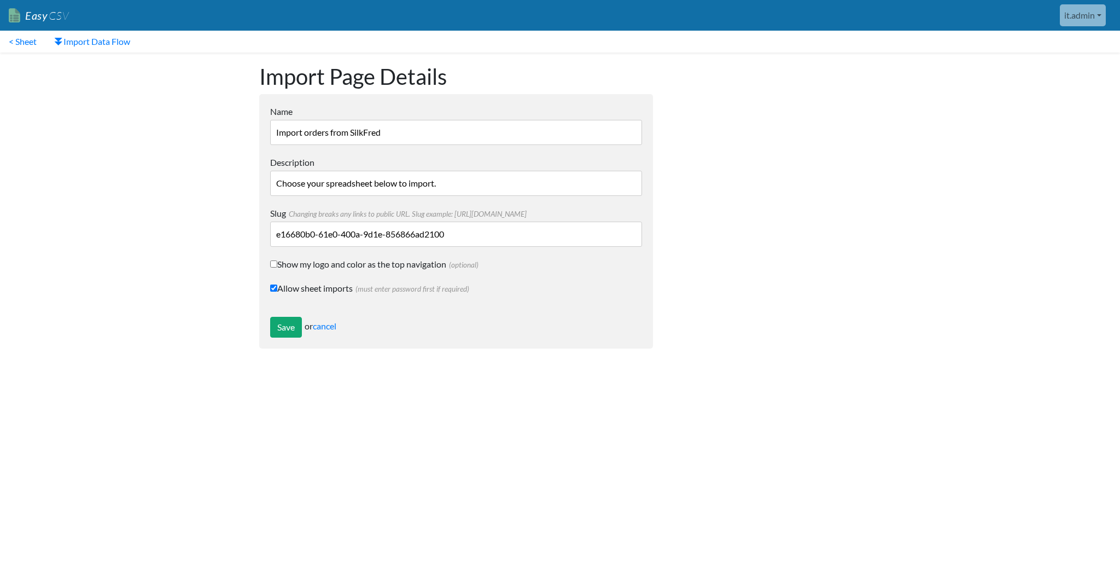
click at [309, 132] on input "Import orders from SilkFred" at bounding box center [456, 132] width 372 height 25
type input "Import Orders from SilkFred"
click at [276, 325] on input "Save" at bounding box center [286, 327] width 32 height 21
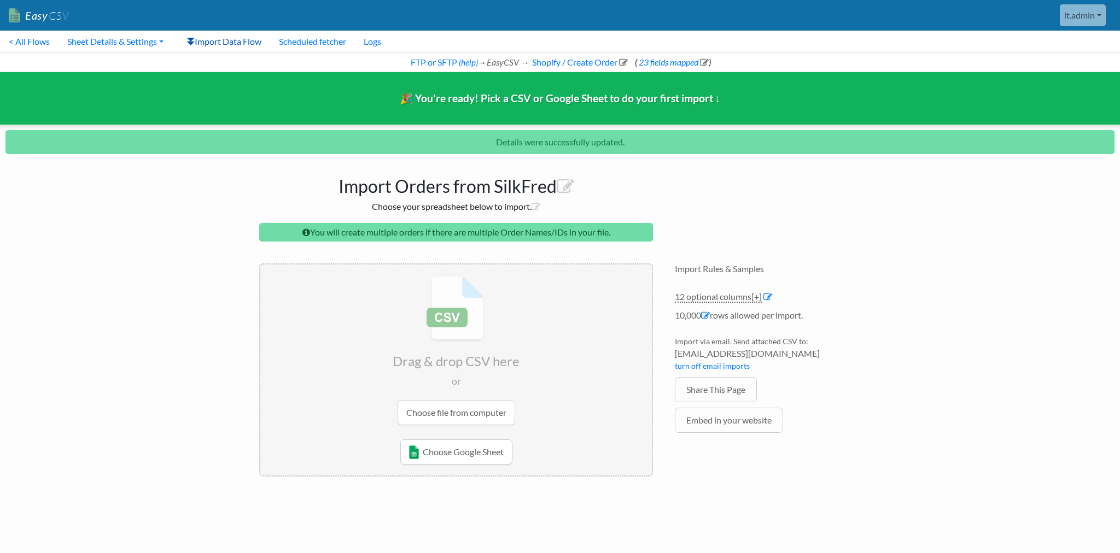
click at [242, 36] on link "Import Data Flow" at bounding box center [224, 42] width 92 height 22
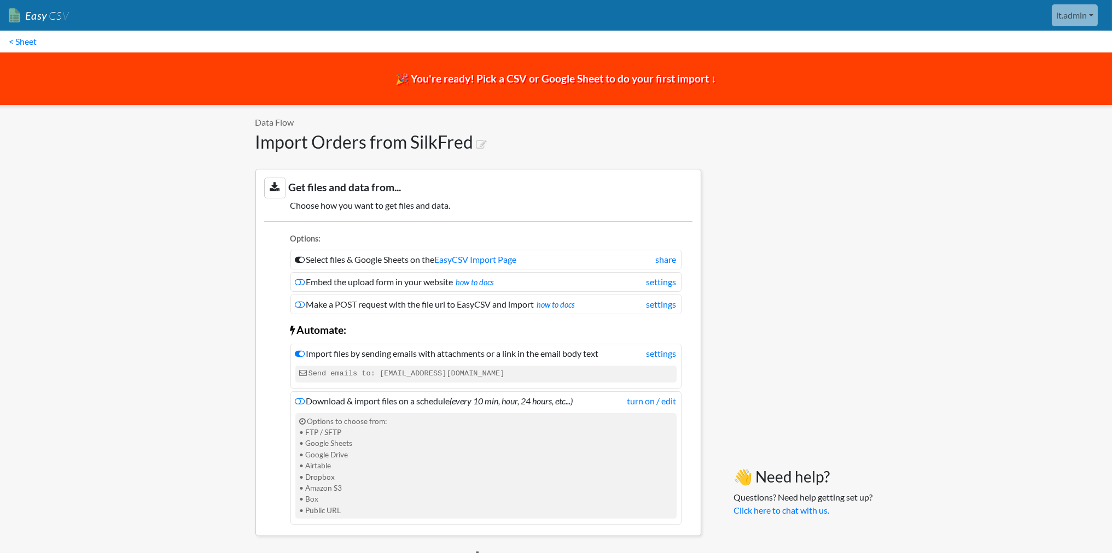
click at [294, 260] on li "Select files & Google Sheets on the EasyCSV Import Page share" at bounding box center [485, 260] width 391 height 20
click at [298, 258] on icon at bounding box center [300, 259] width 10 height 9
click at [302, 258] on icon at bounding box center [300, 259] width 10 height 9
click at [295, 259] on icon at bounding box center [300, 259] width 10 height 9
click at [34, 39] on link "< Sheet" at bounding box center [22, 42] width 45 height 22
